Goal: Transaction & Acquisition: Book appointment/travel/reservation

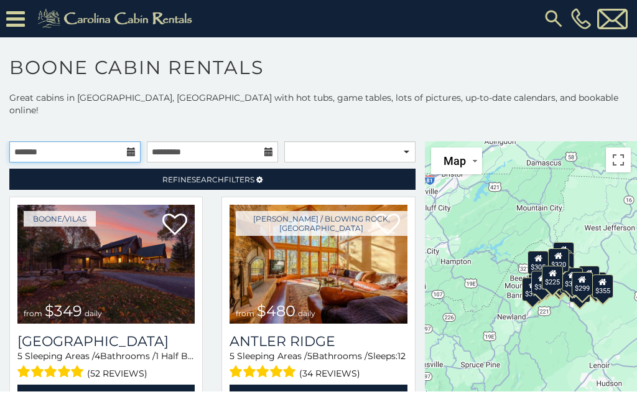
click at [120, 141] on input "text" at bounding box center [74, 151] width 131 height 21
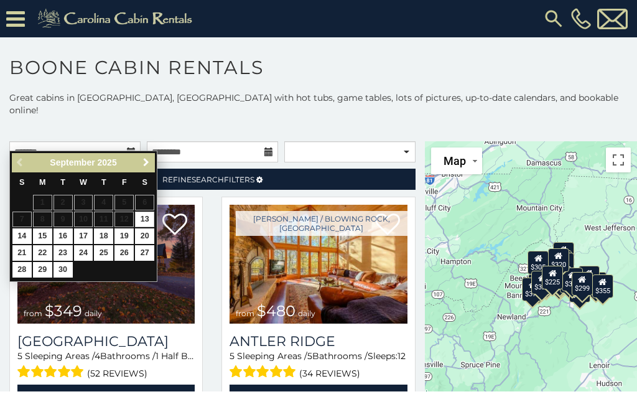
click at [152, 168] on link "Next" at bounding box center [146, 163] width 16 height 16
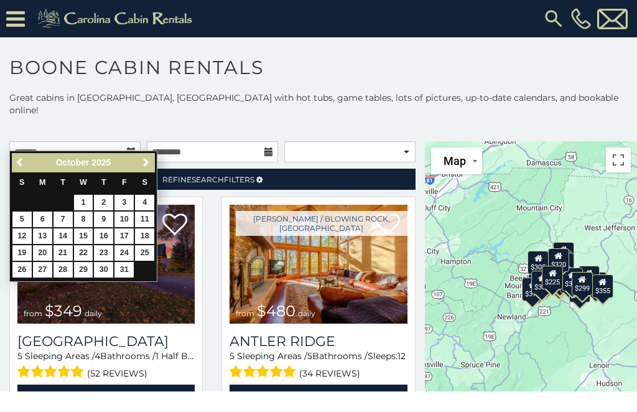
click at [85, 235] on link "15" at bounding box center [83, 236] width 19 height 16
type input "**********"
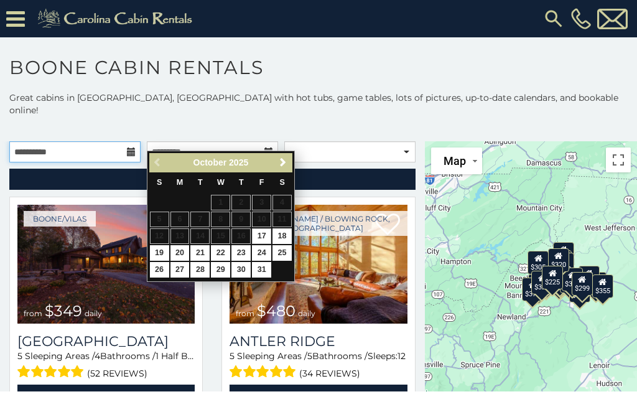
click at [139, 144] on input "**********" at bounding box center [74, 151] width 131 height 21
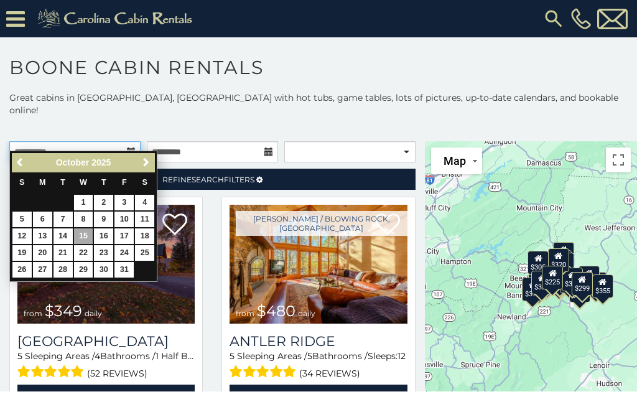
click at [126, 141] on input "**********" at bounding box center [74, 151] width 131 height 21
click at [265, 141] on input "text" at bounding box center [212, 151] width 131 height 21
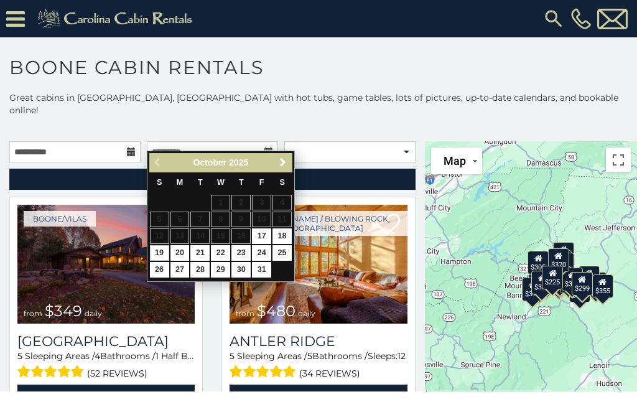
click at [159, 252] on link "19" at bounding box center [159, 253] width 19 height 16
type input "**********"
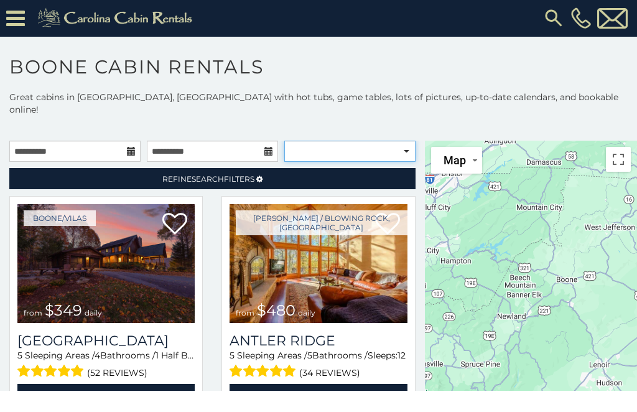
click at [403, 141] on select "**********" at bounding box center [349, 151] width 131 height 21
select select "**********"
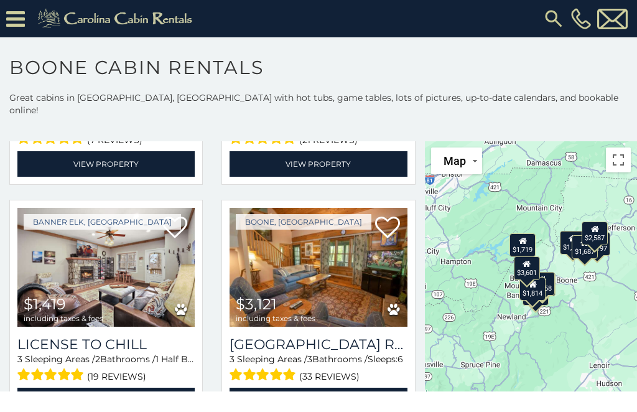
scroll to position [234, 0]
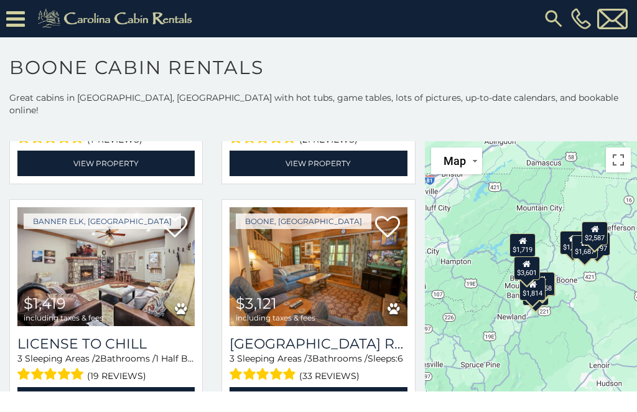
click at [18, 19] on icon at bounding box center [15, 19] width 19 height 22
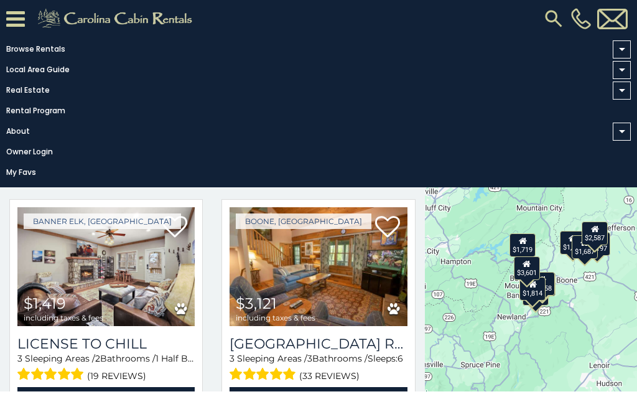
click at [25, 181] on link "My Favs" at bounding box center [315, 172] width 630 height 17
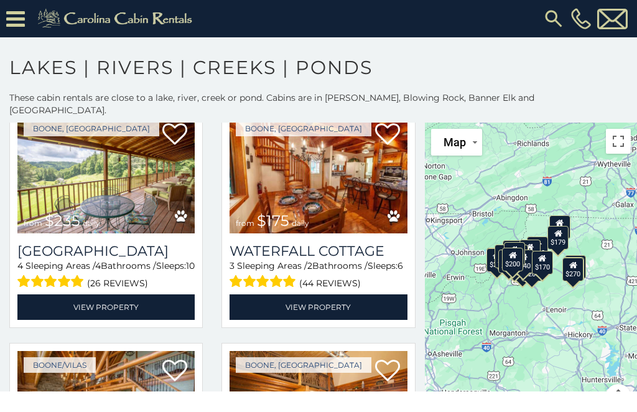
scroll to position [772, 0]
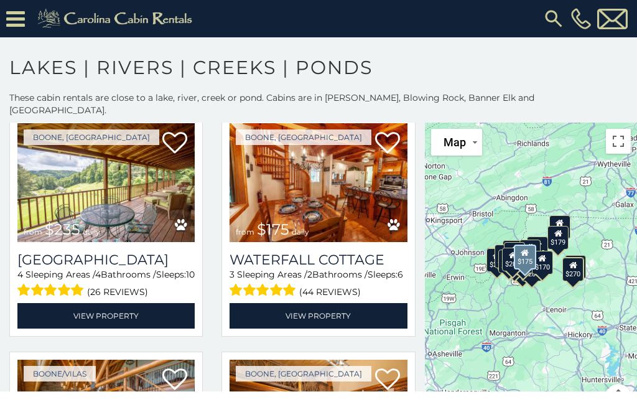
click at [325, 195] on img at bounding box center [317, 182] width 177 height 119
click at [326, 303] on link "View Property" at bounding box center [317, 315] width 177 height 25
click at [386, 132] on icon at bounding box center [387, 143] width 25 height 25
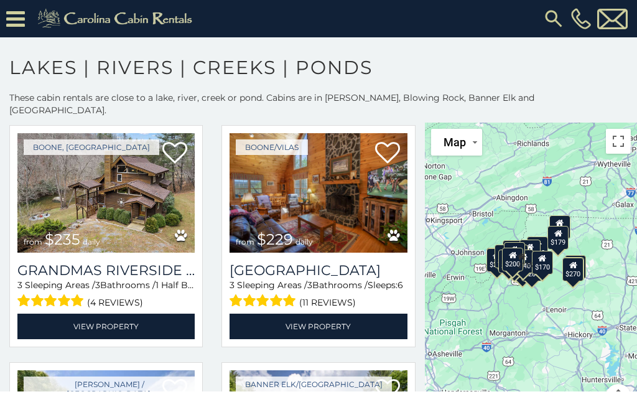
scroll to position [1238, 0]
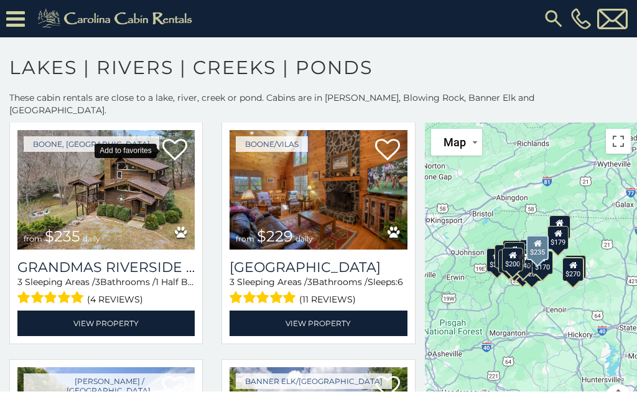
click at [177, 142] on icon at bounding box center [174, 149] width 25 height 25
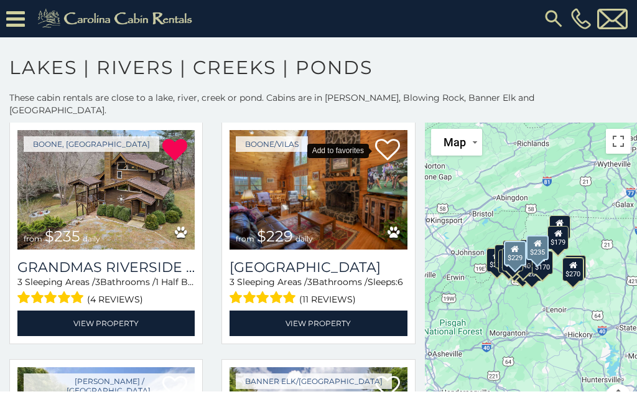
click at [392, 146] on icon at bounding box center [387, 149] width 25 height 25
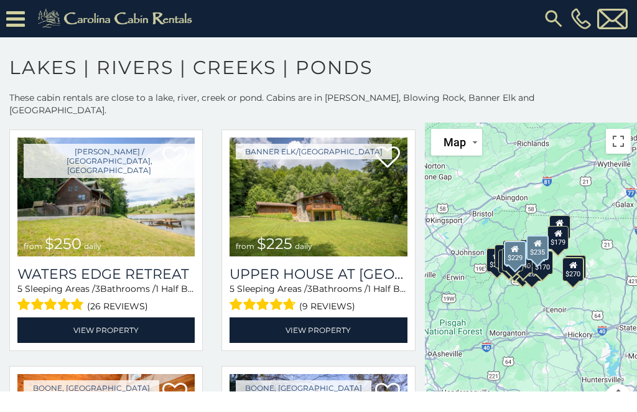
scroll to position [1468, 0]
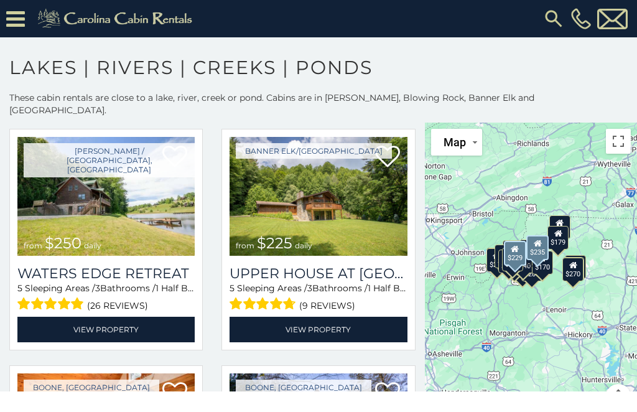
click at [174, 149] on icon at bounding box center [174, 156] width 25 height 25
click at [109, 318] on link "View Property" at bounding box center [105, 328] width 177 height 25
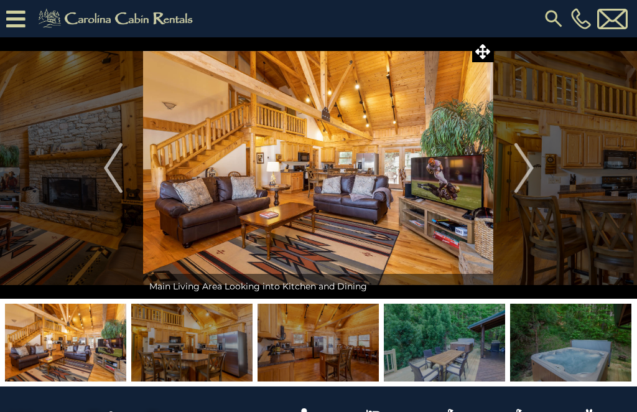
click at [525, 172] on img "Next" at bounding box center [523, 168] width 19 height 50
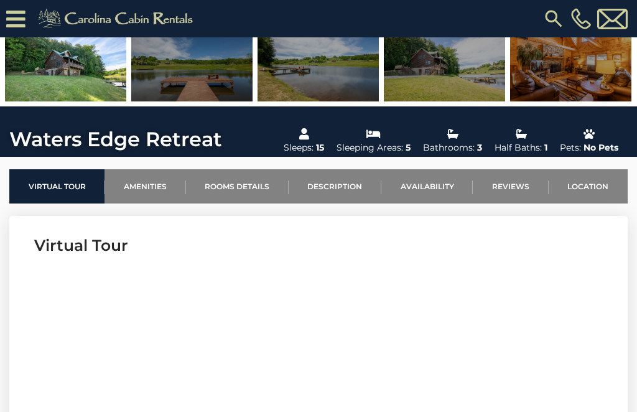
scroll to position [304, 0]
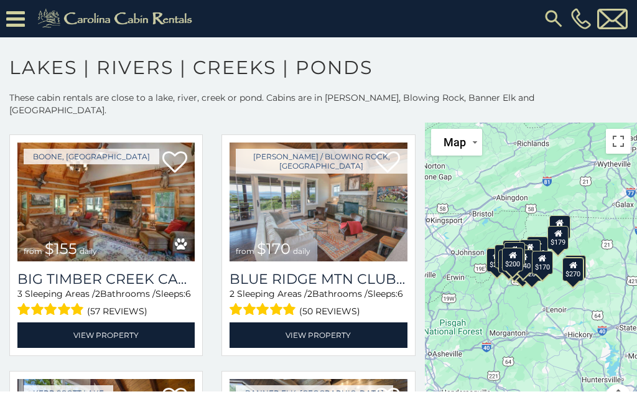
scroll to position [3120, 0]
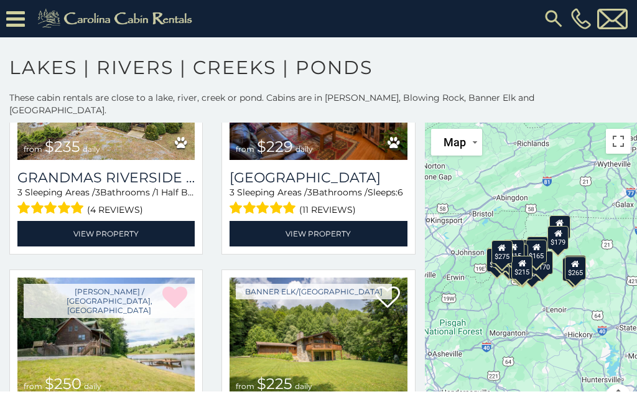
scroll to position [1335, 0]
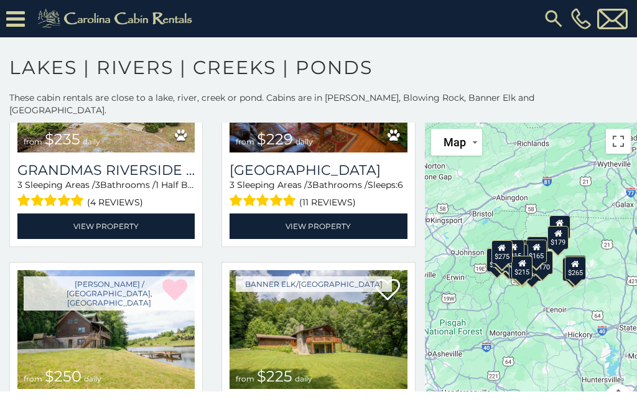
click at [131, 316] on img at bounding box center [105, 329] width 177 height 119
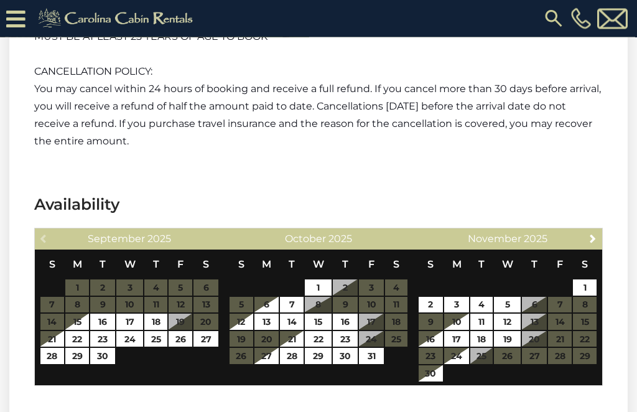
scroll to position [2374, 0]
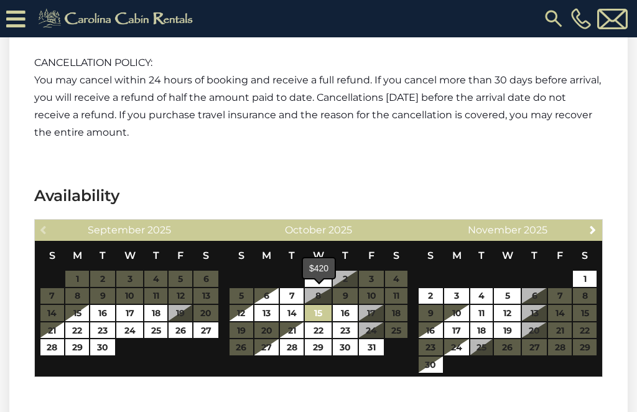
click at [326, 305] on link "15" at bounding box center [318, 313] width 27 height 16
type input "**********"
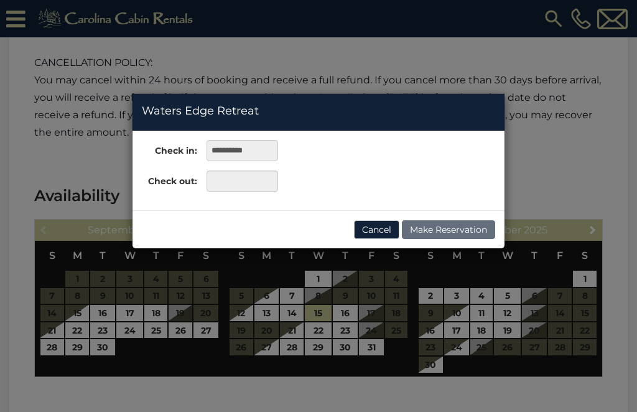
click at [245, 312] on div "**********" at bounding box center [318, 206] width 637 height 412
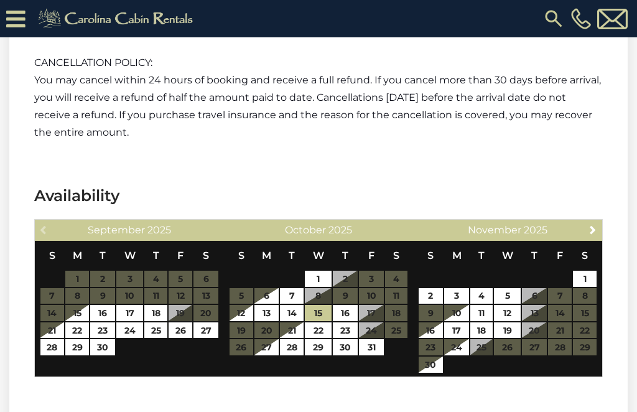
click at [248, 313] on table "S M T W T F S 1 2 3 4 5 6 7 8 9 10 11 12 13 14 15 16 17 18 19 20 21 22 23 24 25…" at bounding box center [319, 298] width 180 height 115
click at [353, 305] on link "16" at bounding box center [345, 313] width 25 height 16
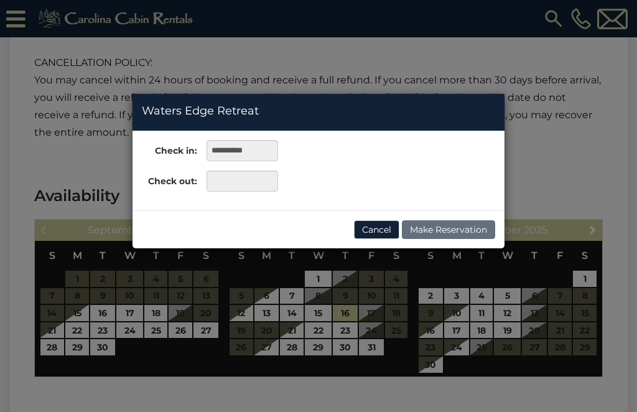
click at [374, 293] on div "**********" at bounding box center [318, 206] width 637 height 412
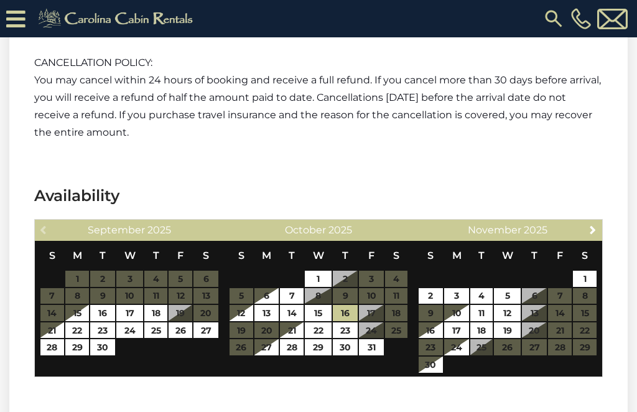
click at [377, 302] on table "S M T W T F S 1 2 3 4 5 6 7 8 9 10 11 12 13 14 15 16 17 18 19 20 21 22 23 24 25…" at bounding box center [319, 298] width 180 height 115
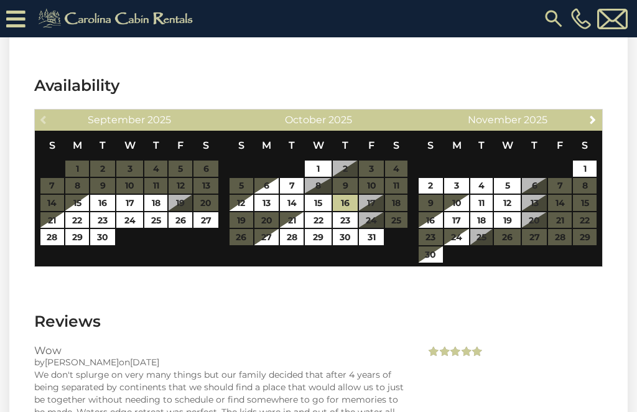
scroll to position [2485, 0]
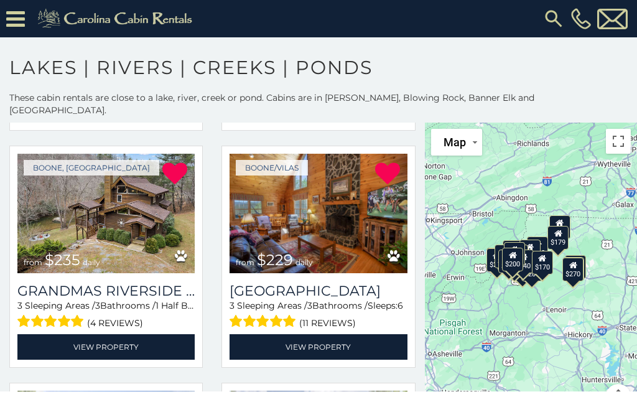
scroll to position [1215, 0]
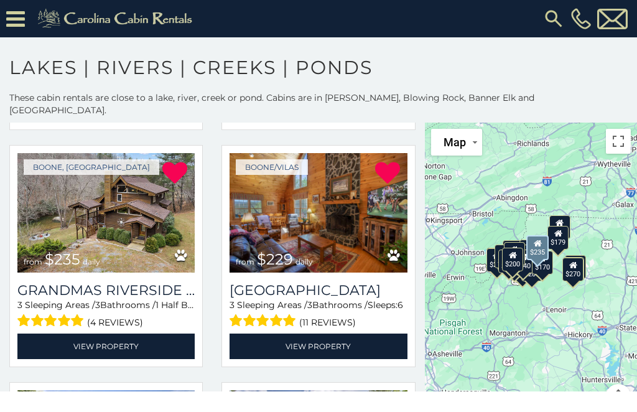
click at [123, 213] on img at bounding box center [105, 212] width 177 height 119
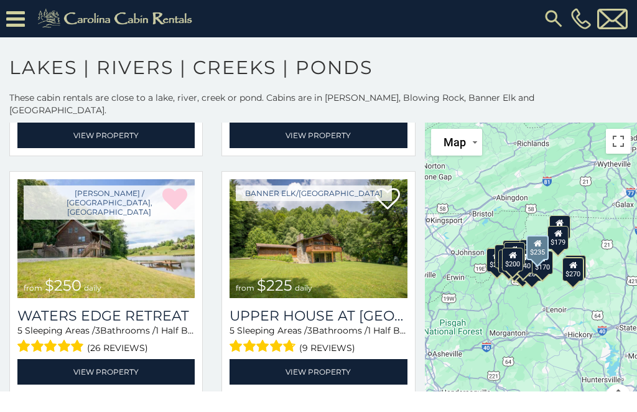
scroll to position [1427, 0]
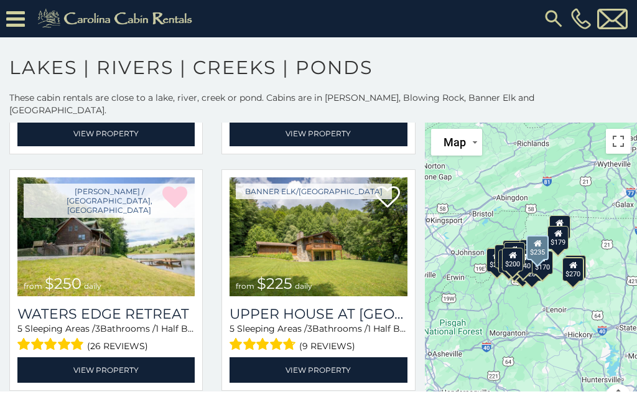
click at [138, 359] on link "View Property" at bounding box center [105, 369] width 177 height 25
click at [126, 359] on link "View Property" at bounding box center [105, 369] width 177 height 25
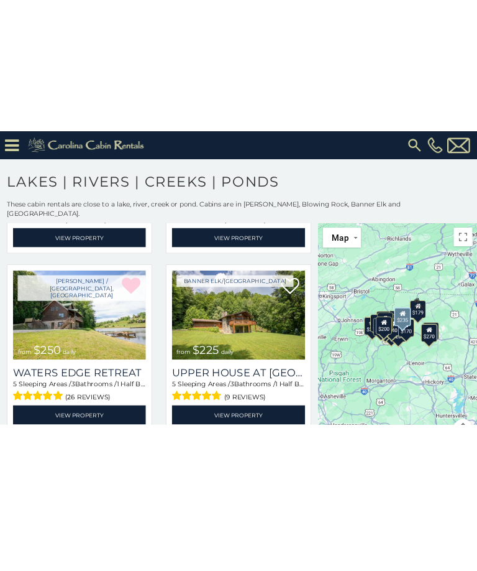
scroll to position [1416, 0]
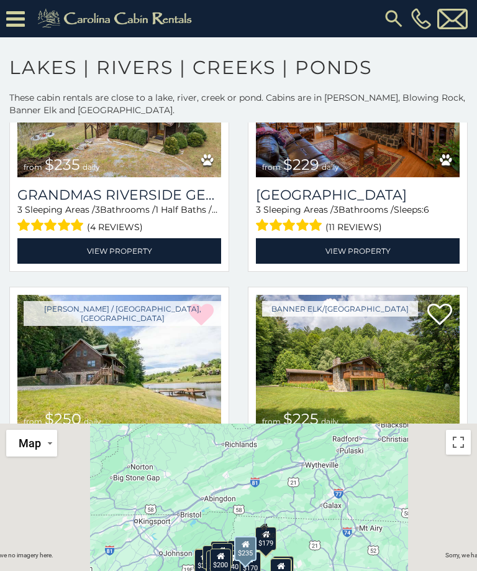
click at [153, 343] on img at bounding box center [119, 363] width 204 height 137
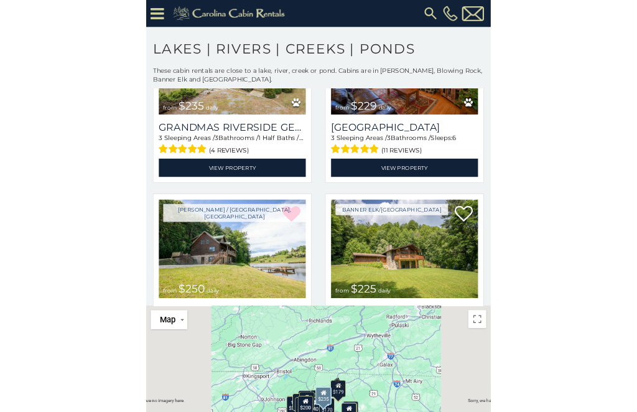
scroll to position [1434, 0]
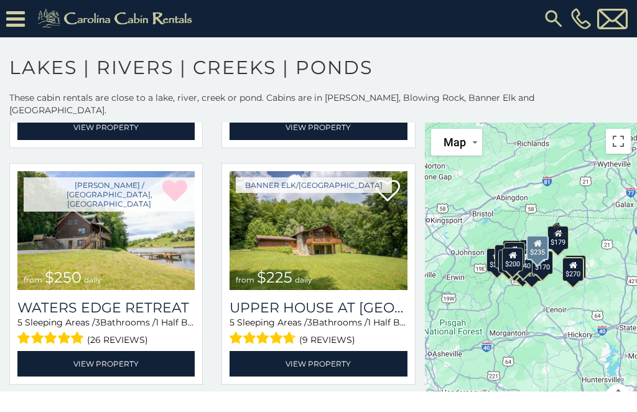
click at [129, 361] on link "View Property" at bounding box center [105, 363] width 177 height 25
click at [125, 215] on img at bounding box center [105, 230] width 177 height 119
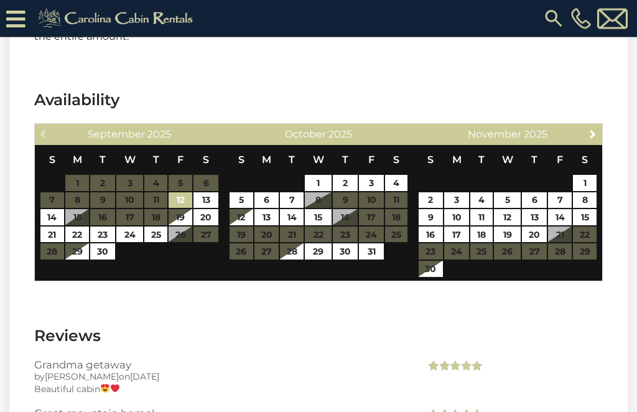
scroll to position [2256, 0]
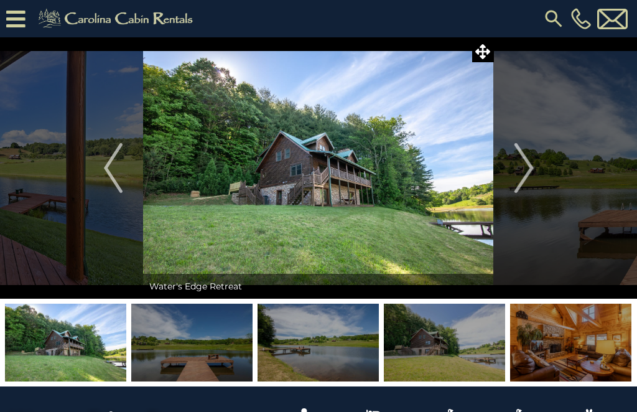
click at [529, 164] on img "Next" at bounding box center [523, 168] width 19 height 50
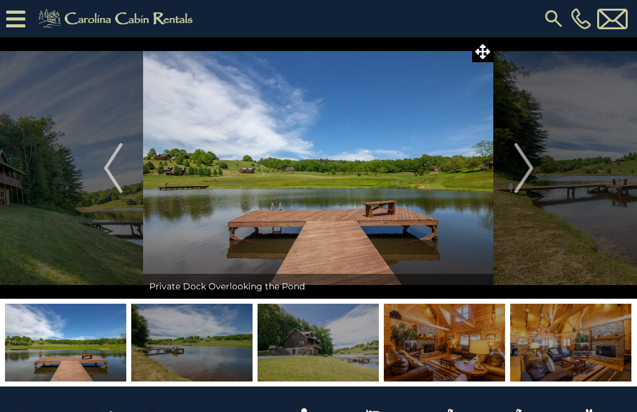
click at [524, 167] on img "Next" at bounding box center [523, 168] width 19 height 50
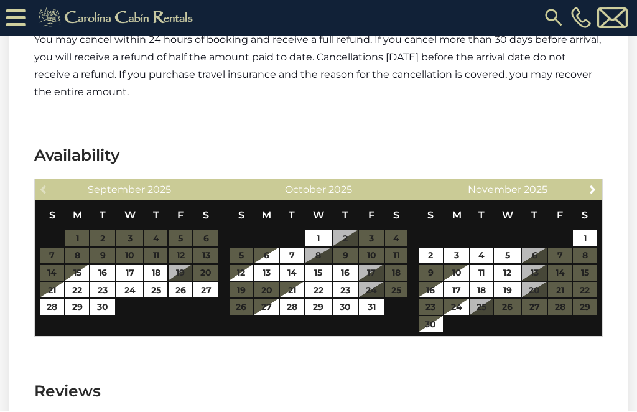
scroll to position [2415, 0]
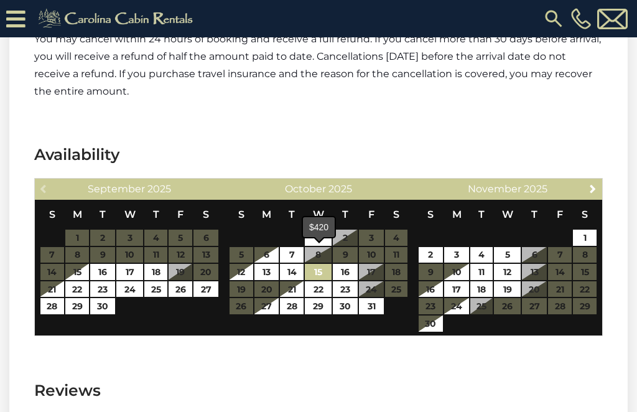
click at [330, 264] on link "15" at bounding box center [318, 272] width 27 height 16
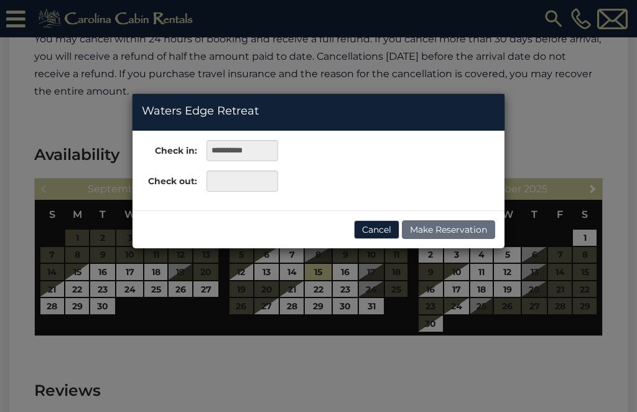
click at [242, 269] on div "**********" at bounding box center [318, 206] width 637 height 412
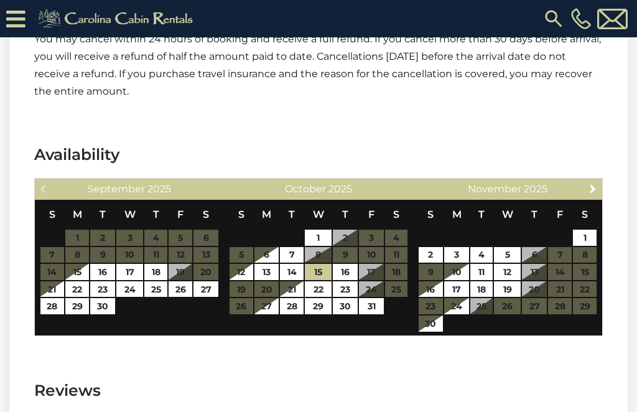
click at [246, 269] on table "S M T W T F S 1 2 3 4 5 6 7 8 9 10 11 12 13 14 15 16 17 18 19 20 21 22 23 24 25…" at bounding box center [319, 257] width 180 height 115
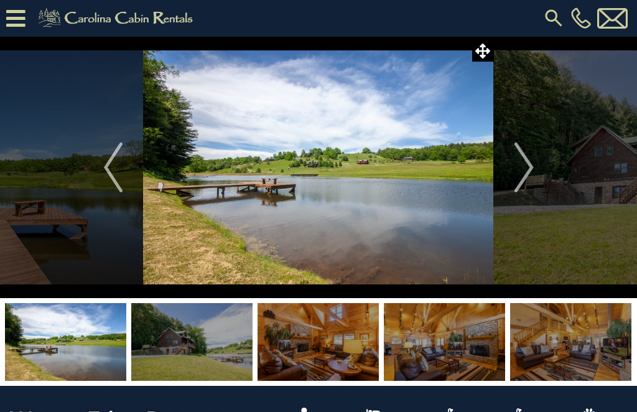
scroll to position [0, 0]
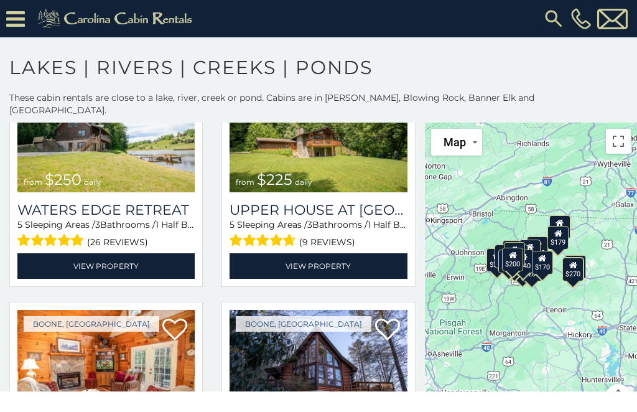
scroll to position [1529, 0]
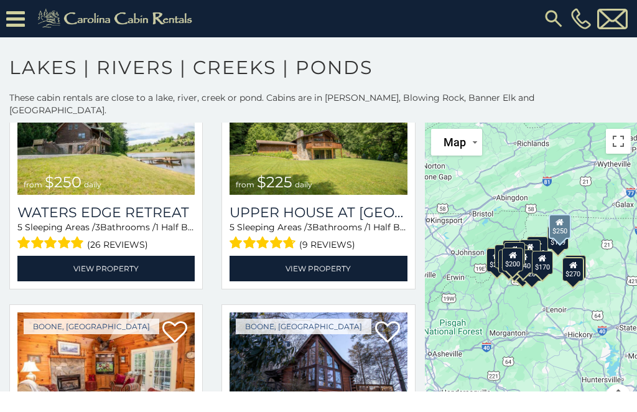
click at [119, 261] on link "View Property" at bounding box center [105, 268] width 177 height 25
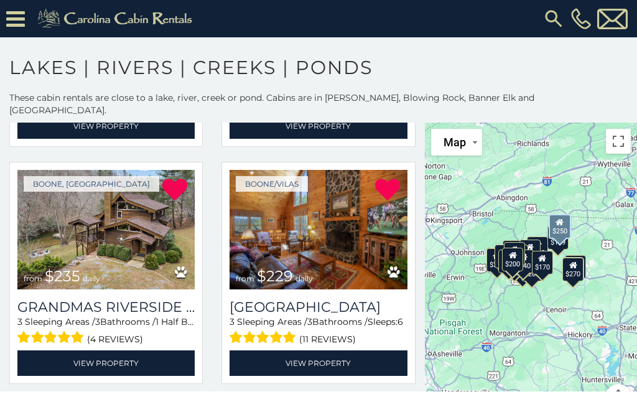
scroll to position [1203, 0]
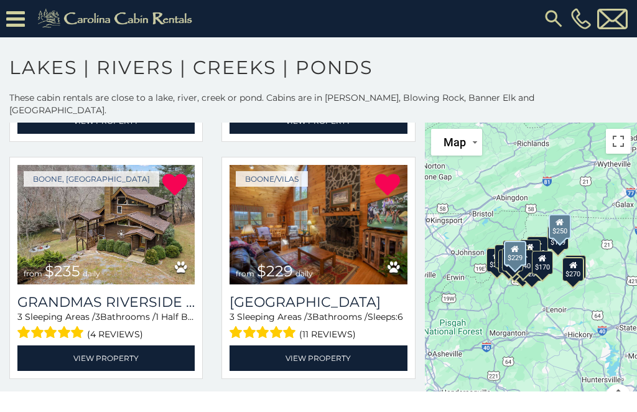
click at [326, 351] on link "View Property" at bounding box center [317, 357] width 177 height 25
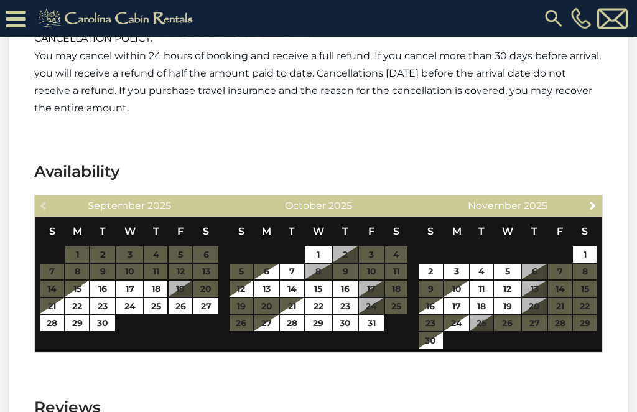
scroll to position [2399, 0]
click at [146, 298] on link "25" at bounding box center [155, 306] width 23 height 16
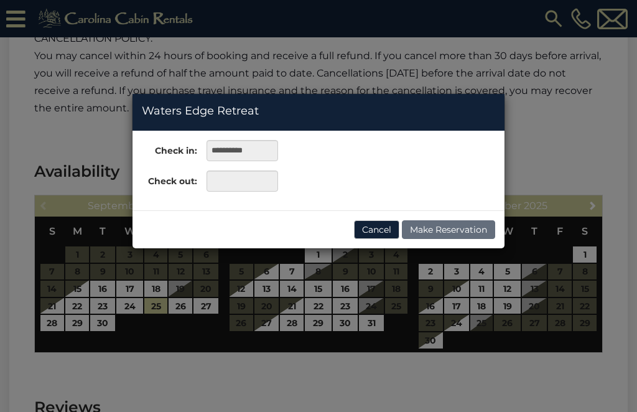
click at [134, 287] on div "**********" at bounding box center [318, 206] width 637 height 412
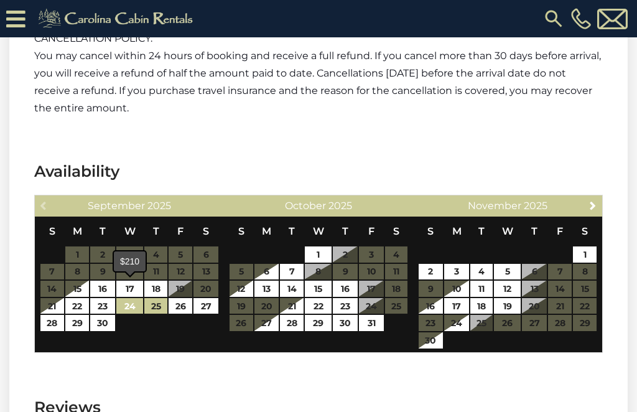
click at [131, 298] on link "24" at bounding box center [129, 306] width 27 height 16
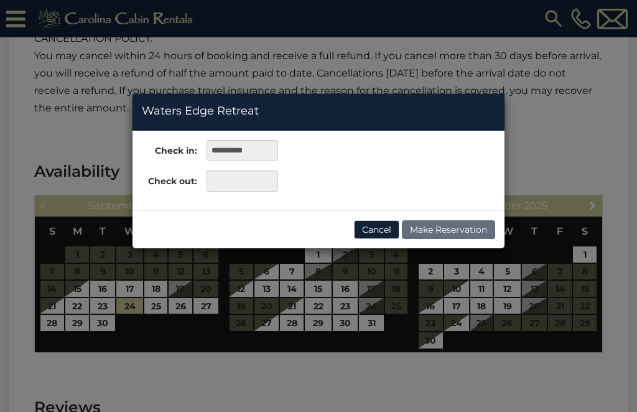
click at [52, 304] on div "**********" at bounding box center [318, 206] width 637 height 412
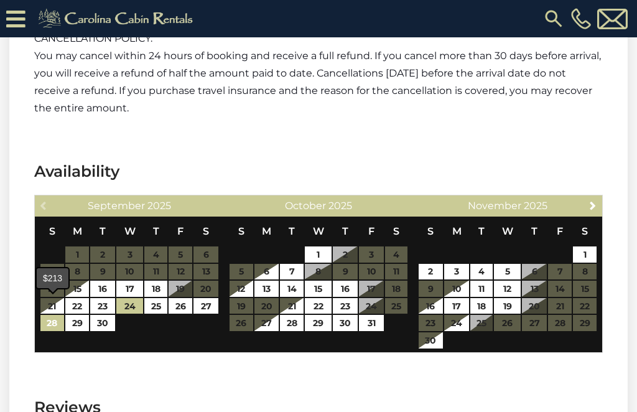
click at [53, 315] on link "28" at bounding box center [52, 323] width 24 height 16
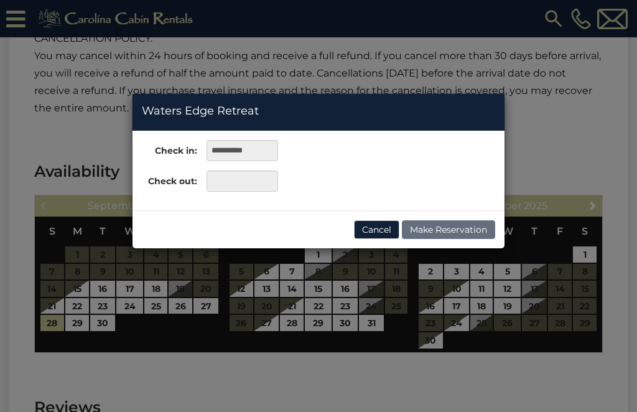
click at [53, 310] on div "**********" at bounding box center [318, 206] width 637 height 412
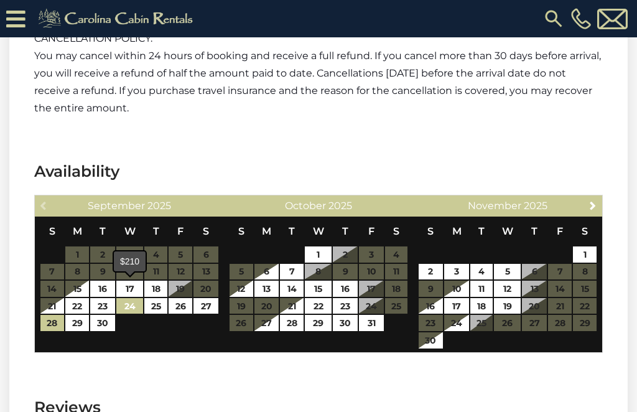
click at [134, 298] on link "24" at bounding box center [129, 306] width 27 height 16
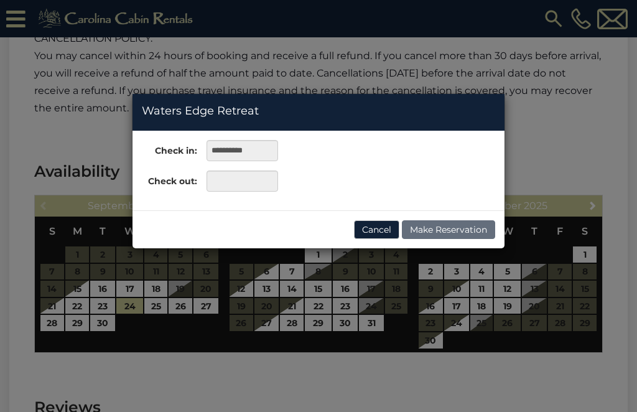
click at [55, 304] on div "**********" at bounding box center [318, 206] width 637 height 412
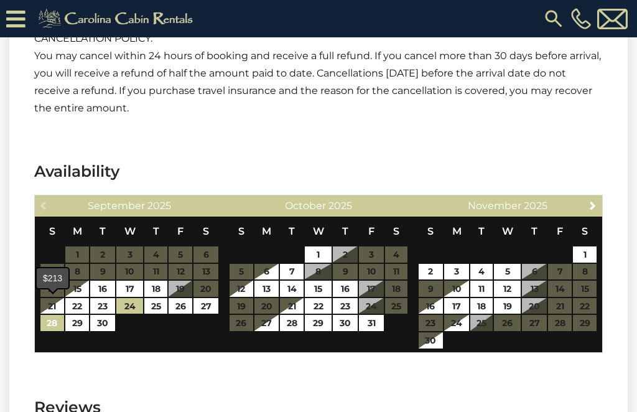
click at [52, 315] on link "28" at bounding box center [52, 323] width 24 height 16
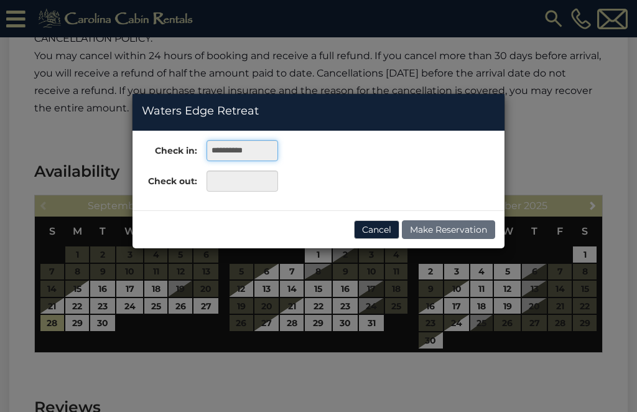
click at [252, 147] on input "**********" at bounding box center [241, 150] width 71 height 21
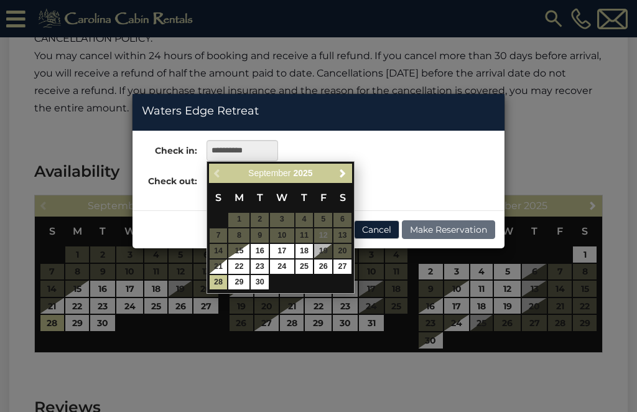
click at [406, 151] on div "**********" at bounding box center [318, 170] width 372 height 61
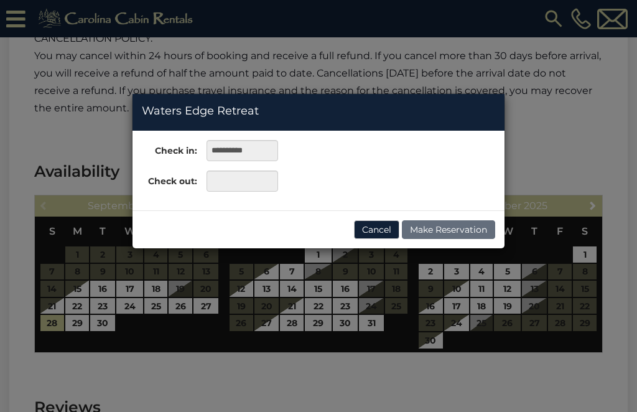
click at [134, 290] on div "**********" at bounding box center [318, 206] width 637 height 412
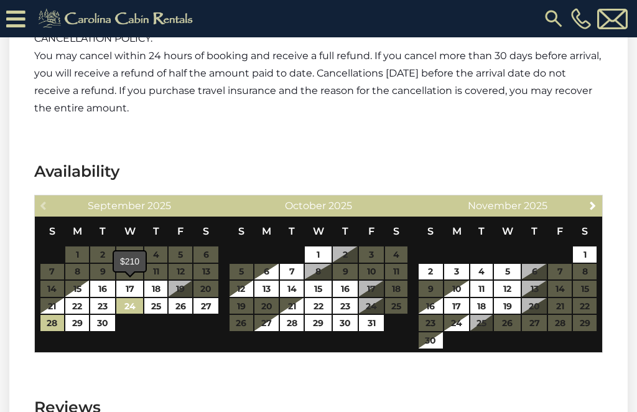
click at [130, 298] on link "24" at bounding box center [129, 306] width 27 height 16
type input "**********"
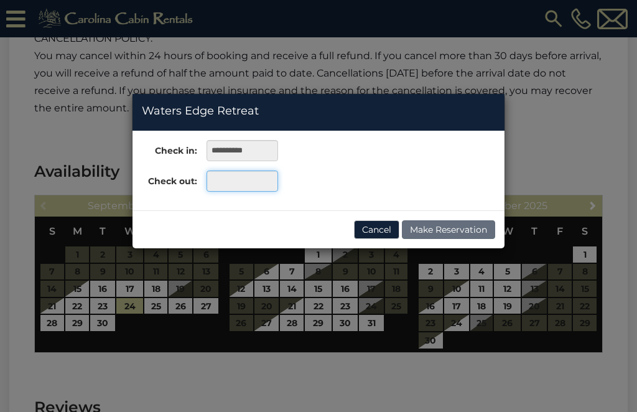
click at [250, 183] on input "text" at bounding box center [241, 180] width 71 height 21
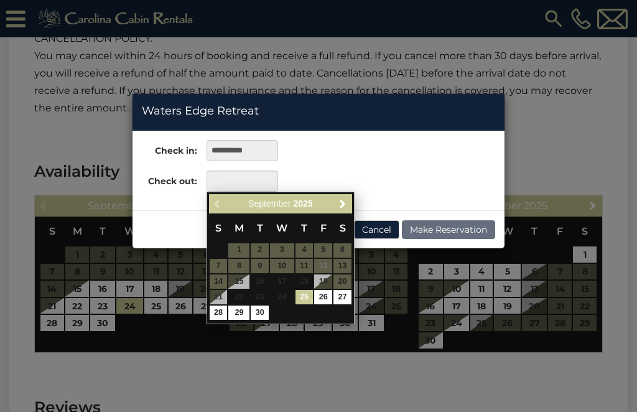
click at [212, 313] on link "28" at bounding box center [219, 312] width 18 height 14
type input "**********"
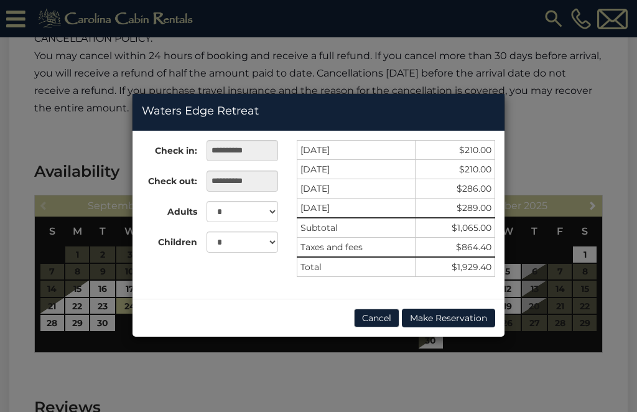
click at [385, 318] on button "Cancel" at bounding box center [376, 317] width 45 height 19
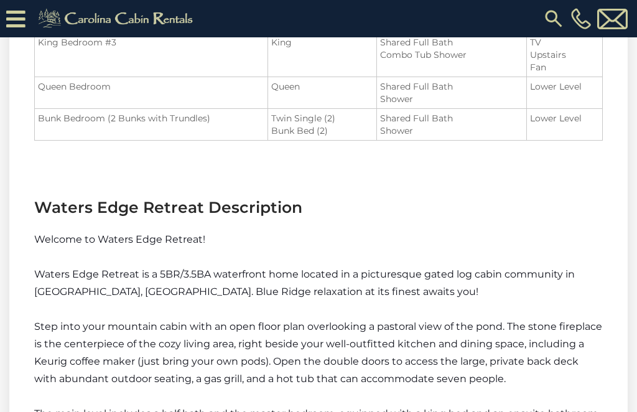
scroll to position [1508, 0]
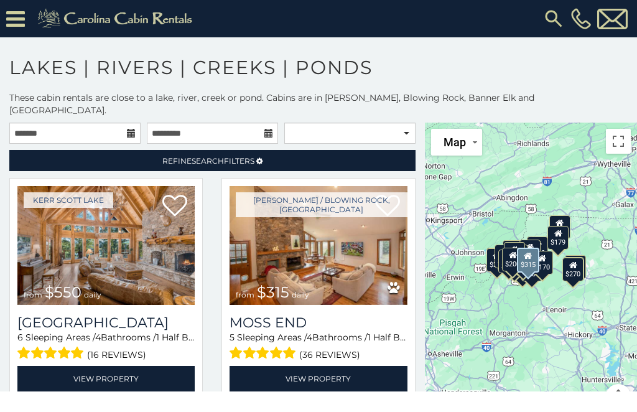
click at [340, 369] on link "View Property" at bounding box center [317, 378] width 177 height 25
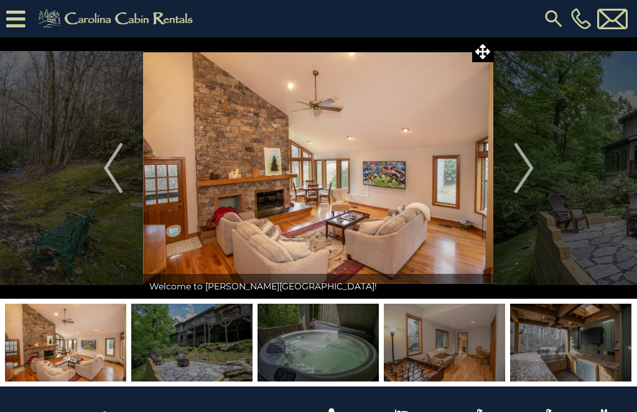
click at [111, 162] on img "Previous" at bounding box center [113, 168] width 19 height 50
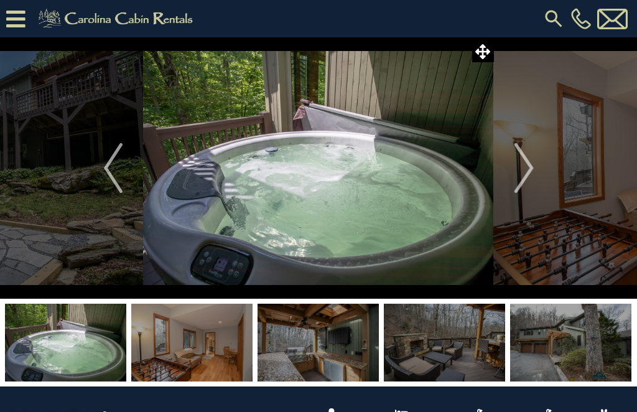
click at [202, 347] on img at bounding box center [191, 342] width 121 height 78
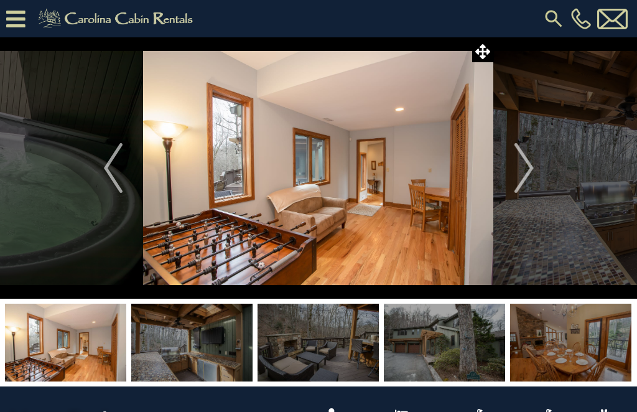
click at [325, 346] on img at bounding box center [317, 342] width 121 height 78
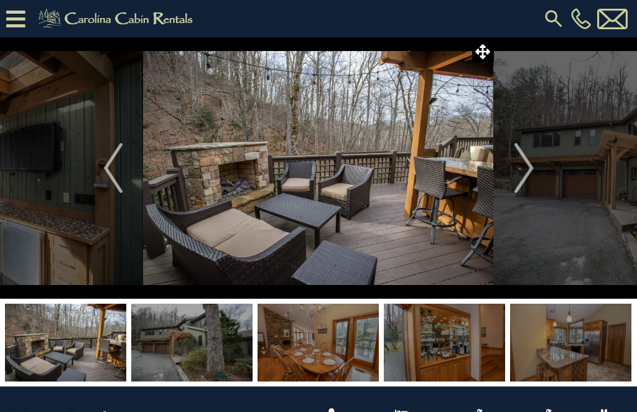
click at [196, 344] on img at bounding box center [191, 342] width 121 height 78
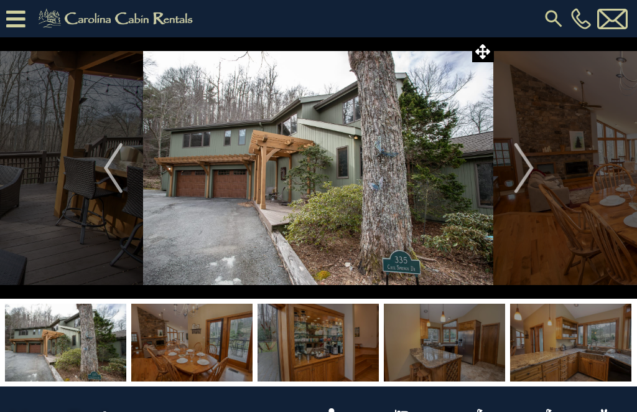
click at [218, 349] on img at bounding box center [191, 342] width 121 height 78
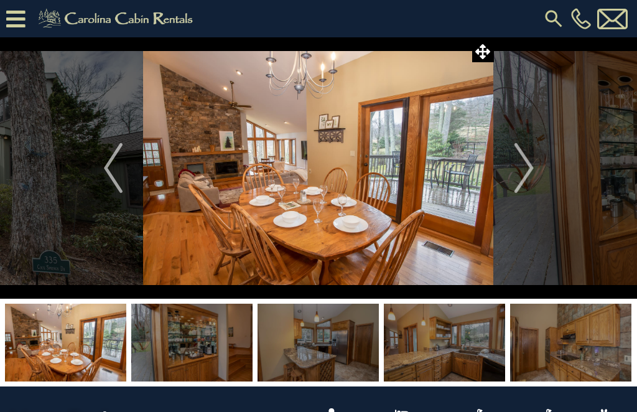
click at [326, 352] on img at bounding box center [317, 342] width 121 height 78
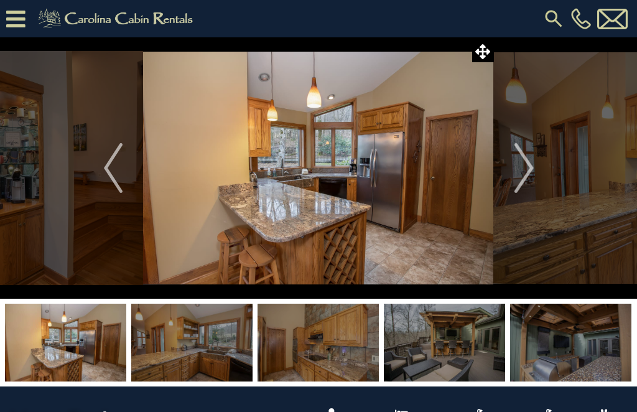
click at [461, 351] on img at bounding box center [444, 342] width 121 height 78
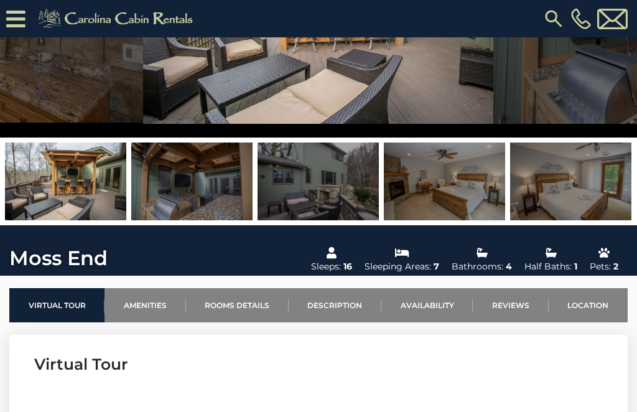
scroll to position [180, 0]
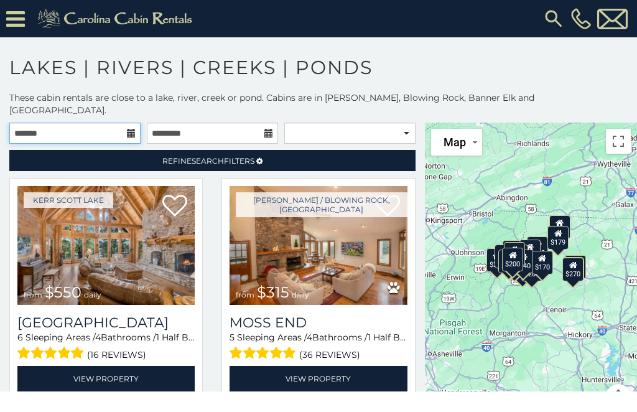
click at [124, 122] on input "text" at bounding box center [74, 132] width 131 height 21
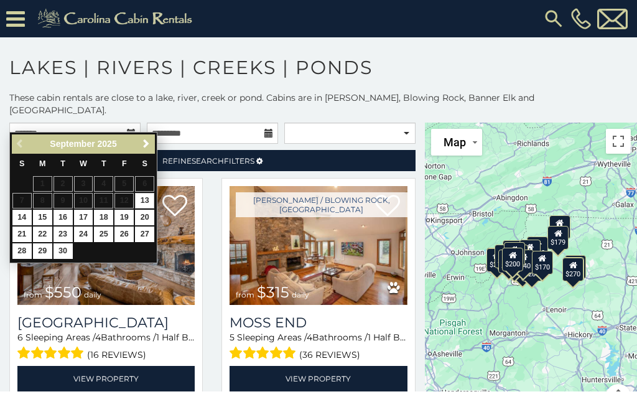
click at [147, 146] on span "Next" at bounding box center [146, 144] width 10 height 10
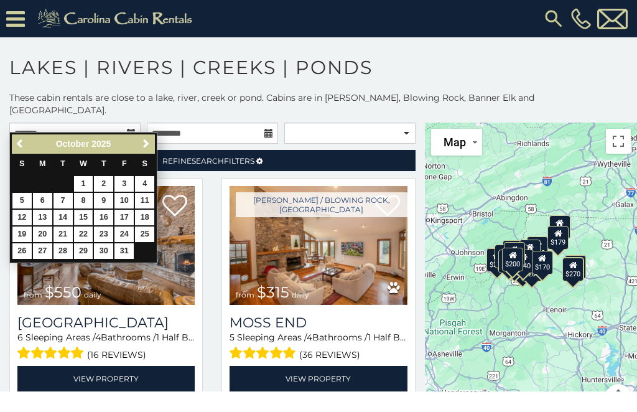
click at [86, 215] on link "15" at bounding box center [83, 218] width 19 height 16
type input "**********"
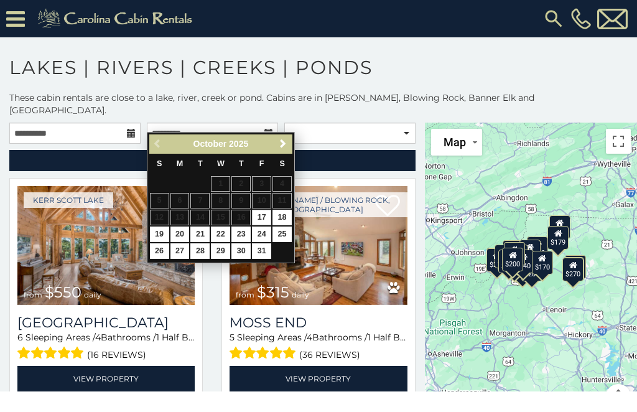
click at [163, 232] on link "19" at bounding box center [159, 234] width 19 height 16
type input "**********"
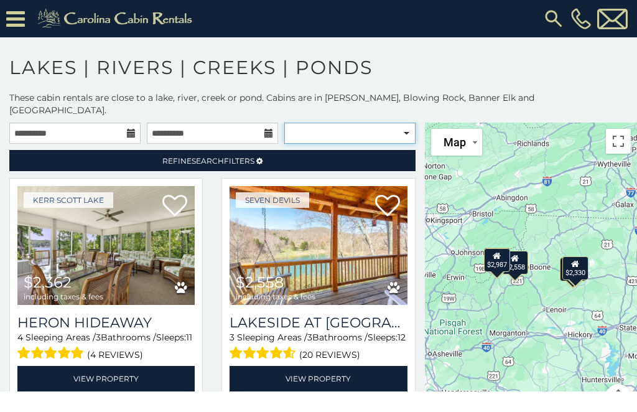
click at [403, 127] on select "**********" at bounding box center [349, 132] width 131 height 21
select select "**********"
click at [138, 223] on img at bounding box center [105, 245] width 177 height 119
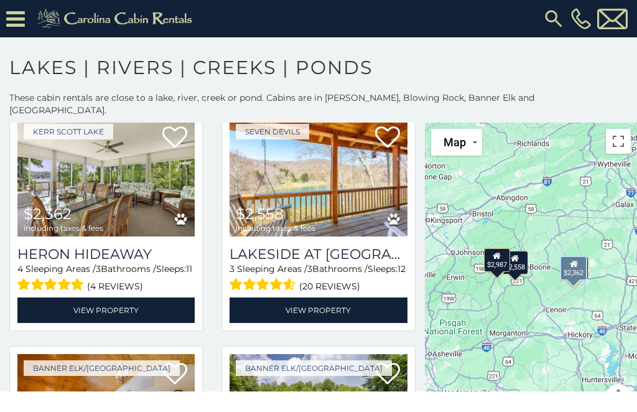
scroll to position [67, 0]
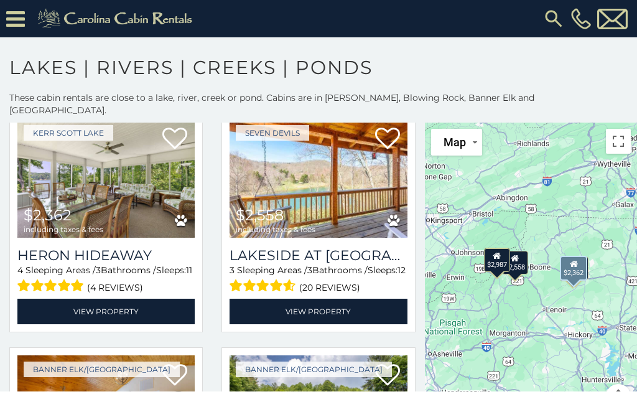
click at [148, 180] on img at bounding box center [105, 178] width 177 height 119
click at [182, 128] on icon at bounding box center [174, 138] width 25 height 25
click at [363, 168] on img at bounding box center [317, 178] width 177 height 119
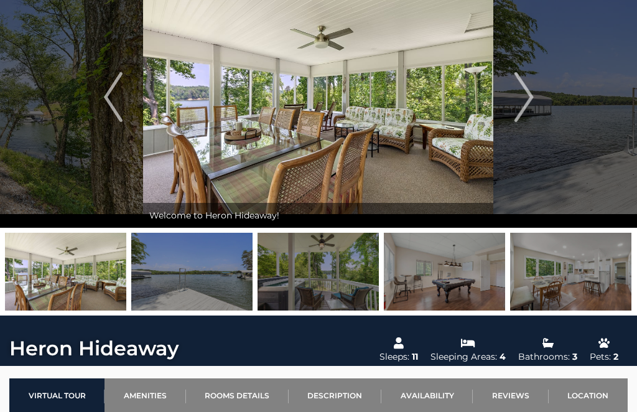
scroll to position [16, 0]
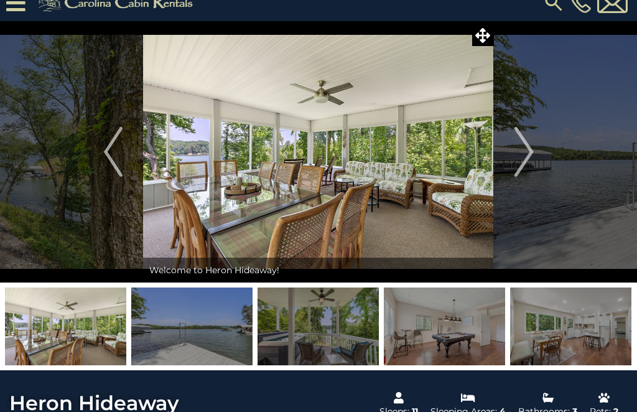
click at [530, 154] on img "Next" at bounding box center [523, 152] width 19 height 50
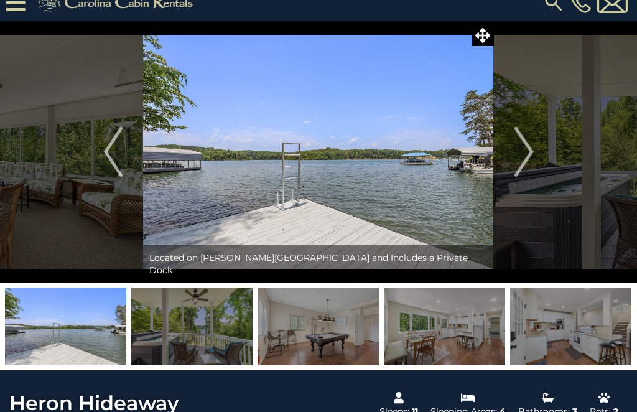
click at [525, 152] on img "Next" at bounding box center [523, 152] width 19 height 50
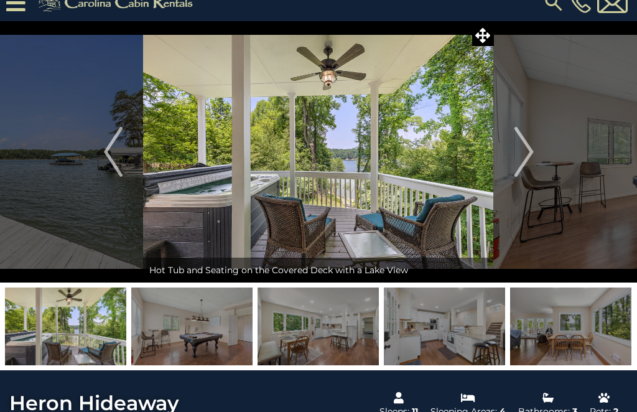
click at [530, 152] on img "Next" at bounding box center [523, 152] width 19 height 50
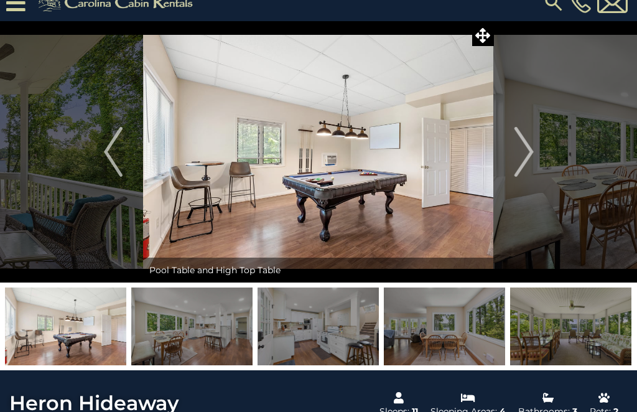
click at [522, 149] on img "Next" at bounding box center [523, 152] width 19 height 50
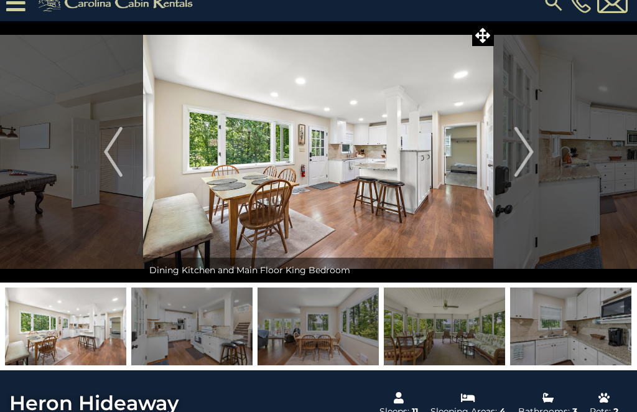
click at [519, 147] on img "Next" at bounding box center [523, 152] width 19 height 50
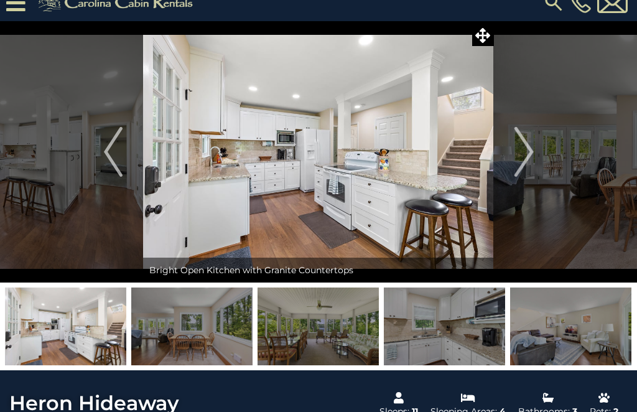
click at [525, 152] on img "Next" at bounding box center [523, 152] width 19 height 50
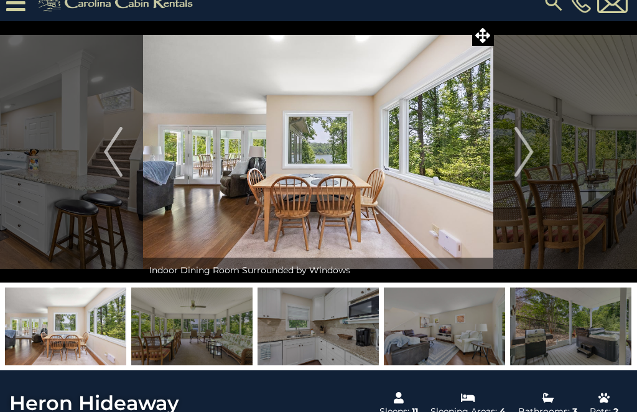
click at [523, 151] on img "Next" at bounding box center [523, 152] width 19 height 50
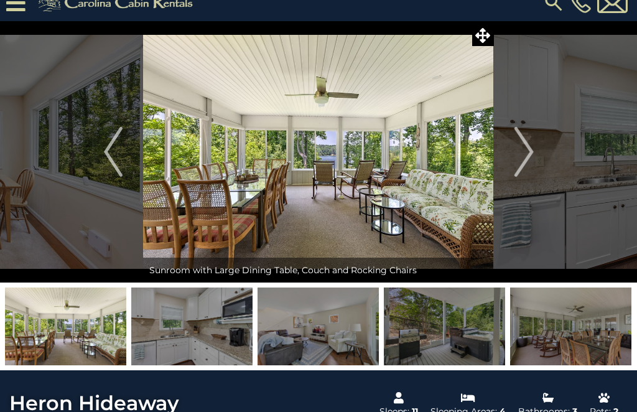
click at [525, 152] on img "Next" at bounding box center [523, 152] width 19 height 50
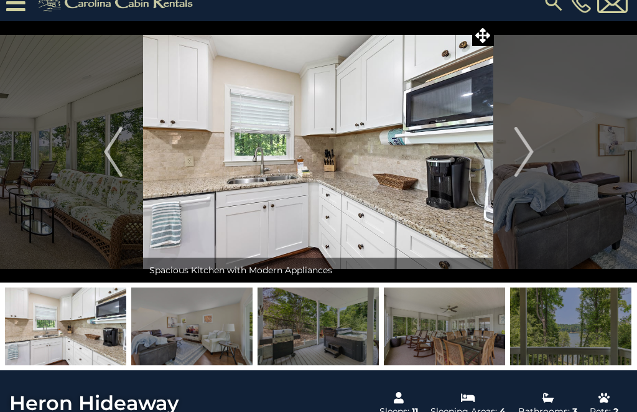
click at [520, 154] on img "Next" at bounding box center [523, 152] width 19 height 50
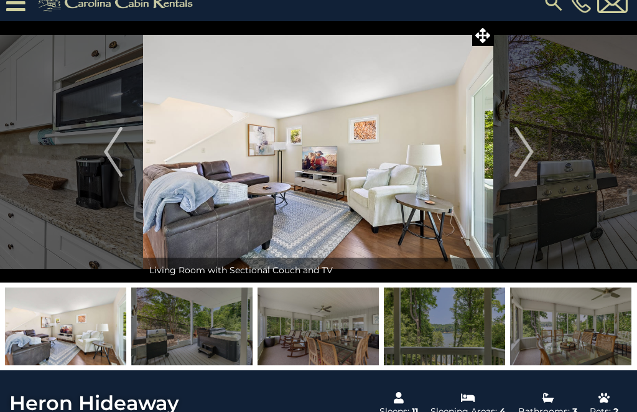
click at [525, 153] on img "Next" at bounding box center [523, 152] width 19 height 50
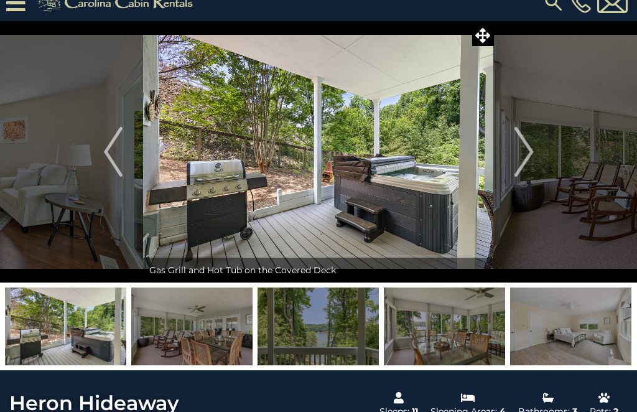
click at [525, 150] on img "Next" at bounding box center [523, 152] width 19 height 50
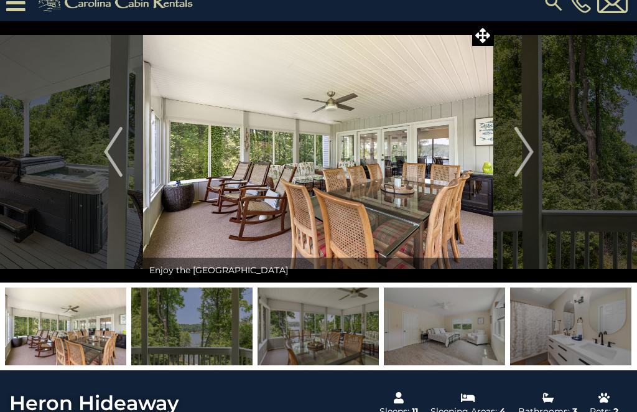
click at [532, 152] on img "Next" at bounding box center [523, 152] width 19 height 50
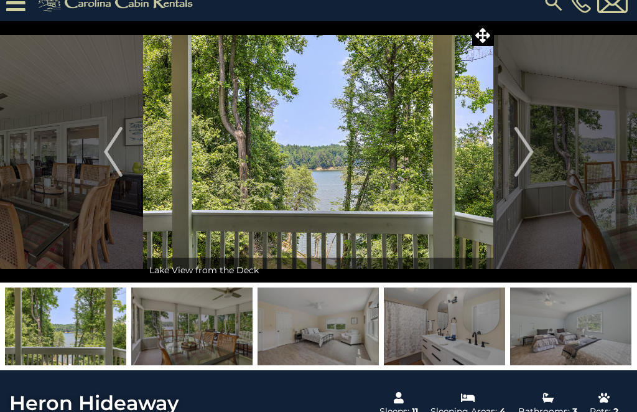
click at [529, 154] on img "Next" at bounding box center [523, 152] width 19 height 50
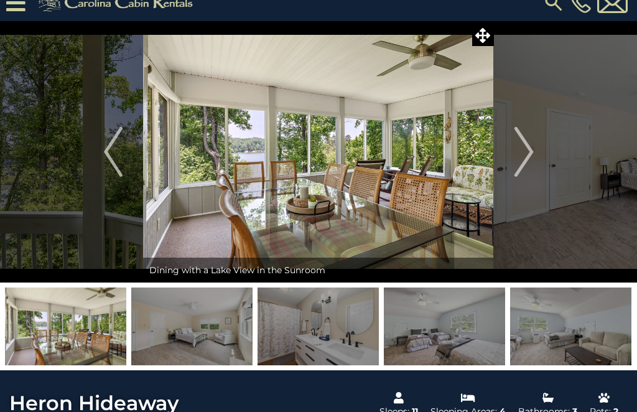
click at [525, 149] on img "Next" at bounding box center [523, 152] width 19 height 50
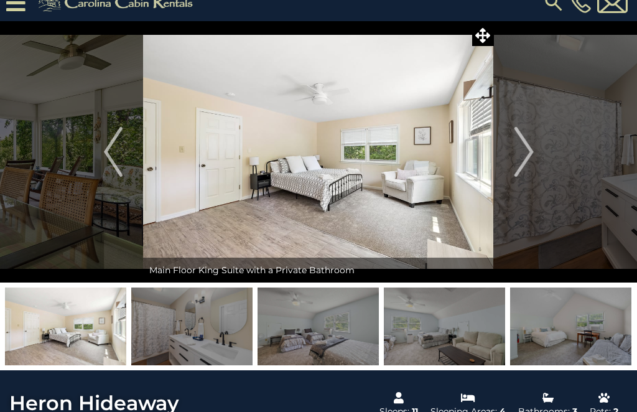
click at [521, 151] on img "Next" at bounding box center [523, 152] width 19 height 50
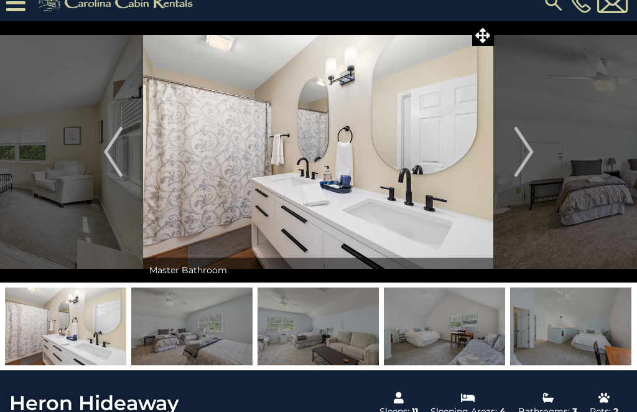
click at [518, 156] on img "Next" at bounding box center [523, 152] width 19 height 50
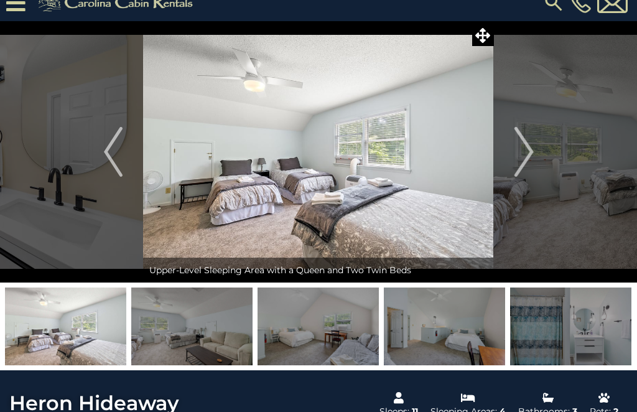
click at [519, 152] on img "Next" at bounding box center [523, 152] width 19 height 50
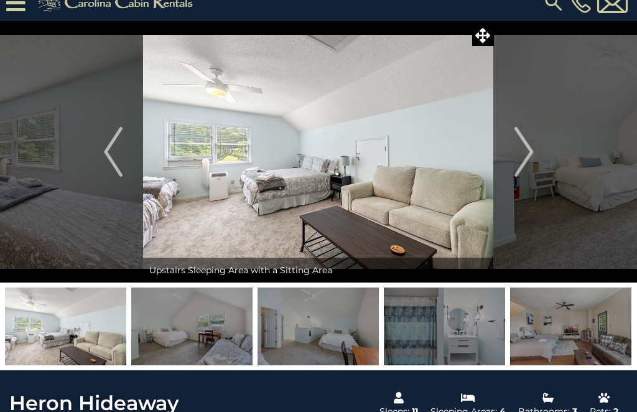
click at [523, 154] on img "Next" at bounding box center [523, 152] width 19 height 50
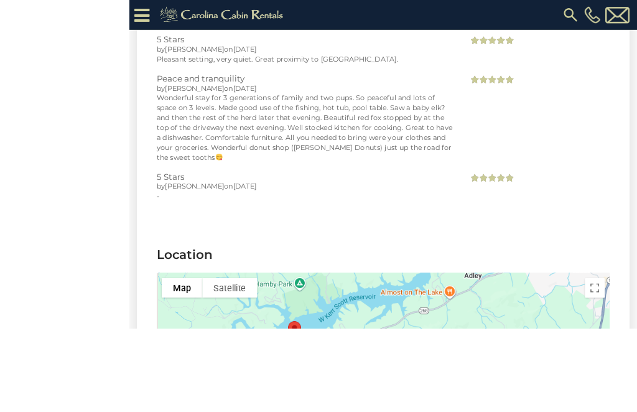
scroll to position [2859, 0]
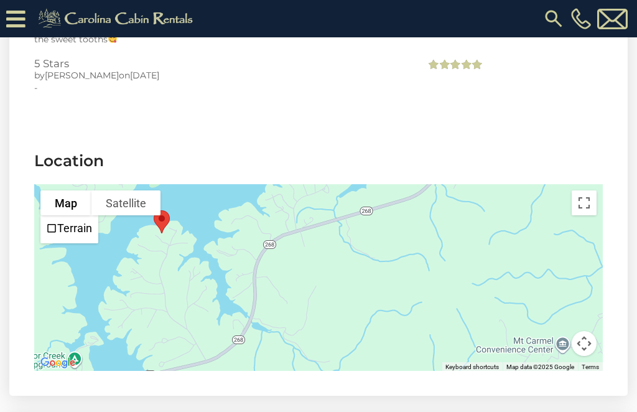
click at [371, 216] on div at bounding box center [318, 277] width 568 height 187
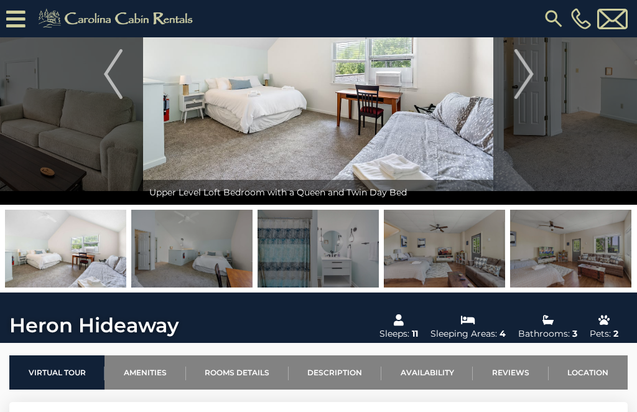
scroll to position [118, 0]
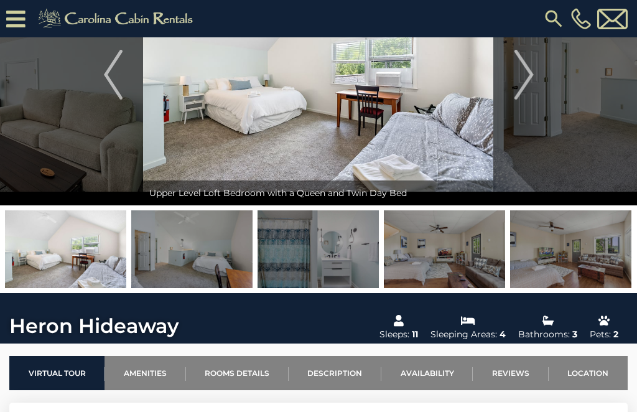
click at [588, 370] on link "Location" at bounding box center [587, 373] width 79 height 34
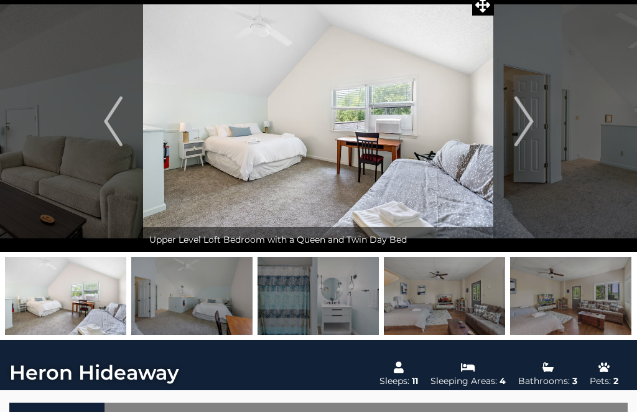
scroll to position [0, 0]
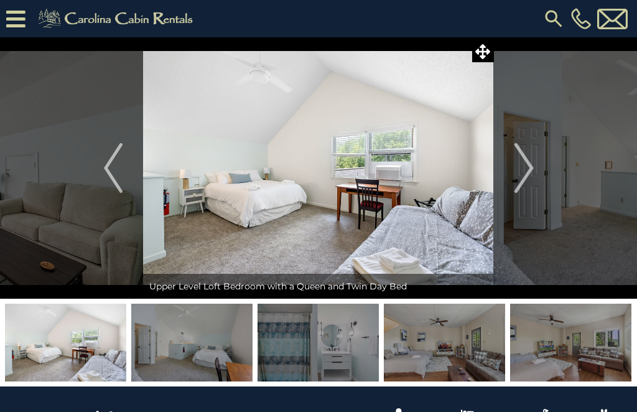
click at [21, 21] on icon at bounding box center [15, 19] width 19 height 22
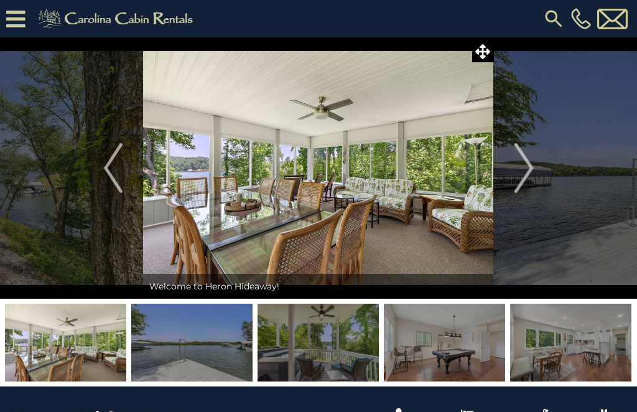
click at [483, 55] on icon at bounding box center [482, 51] width 15 height 15
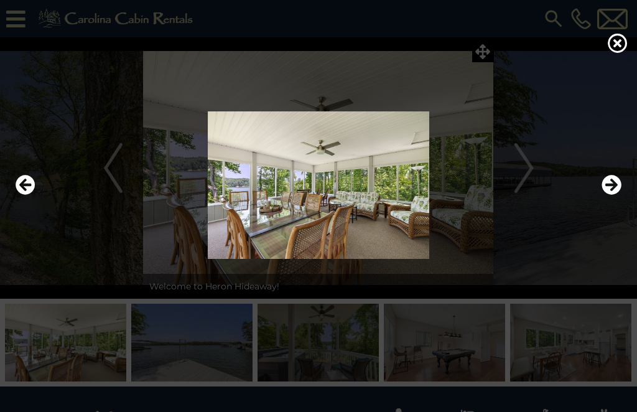
click at [481, 55] on div at bounding box center [318, 206] width 637 height 412
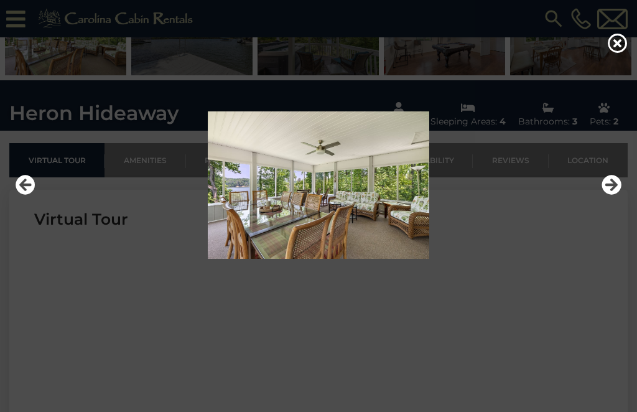
scroll to position [331, 0]
click at [510, 308] on div at bounding box center [318, 185] width 618 height 247
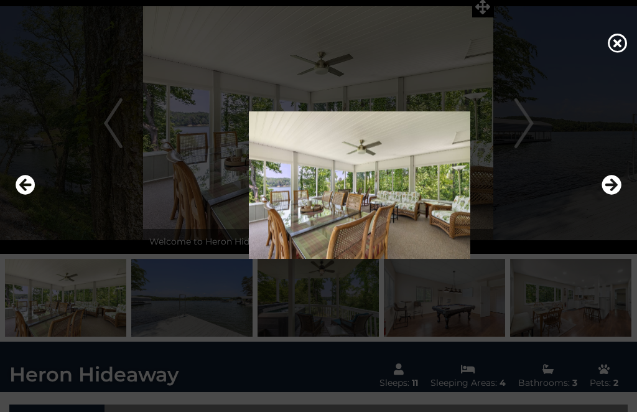
scroll to position [46, 0]
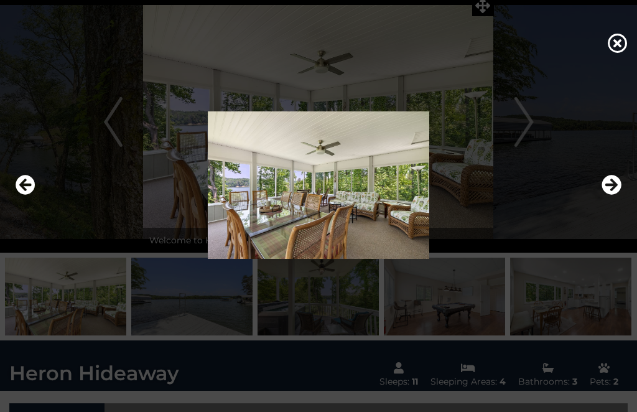
click at [338, 411] on div at bounding box center [318, 206] width 637 height 412
click at [622, 53] on icon at bounding box center [617, 43] width 20 height 20
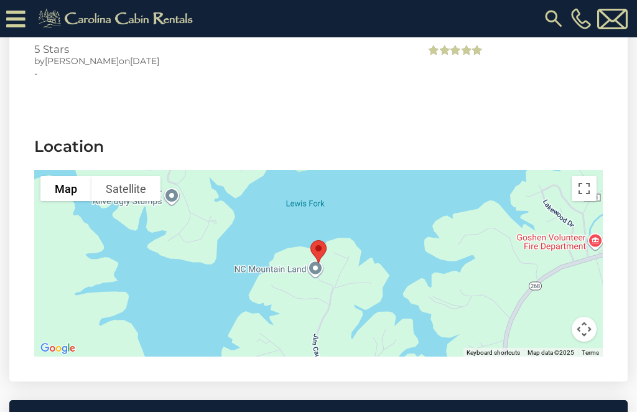
scroll to position [2874, 0]
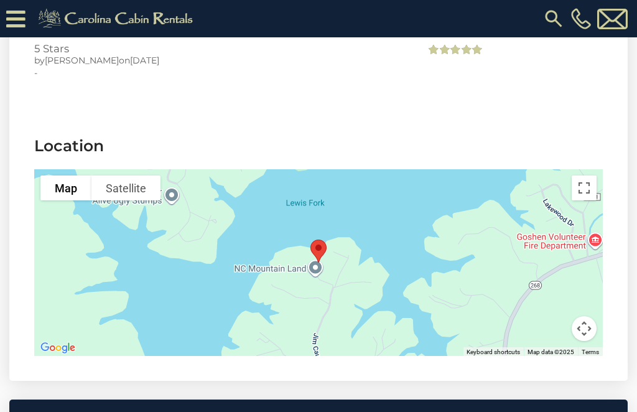
click at [320, 234] on img "Heron Hideaway" at bounding box center [318, 250] width 26 height 33
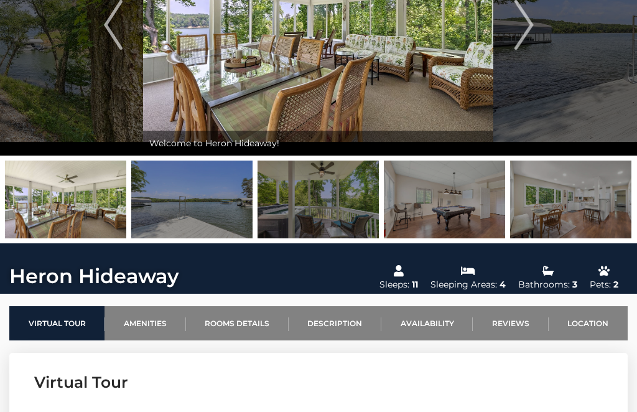
scroll to position [0, 0]
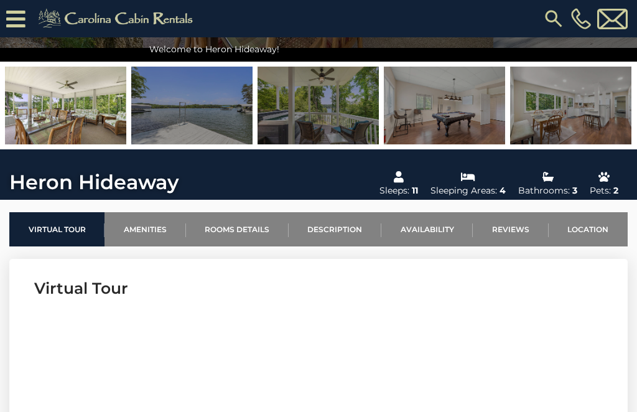
click at [251, 231] on link "Rooms Details" at bounding box center [237, 229] width 103 height 34
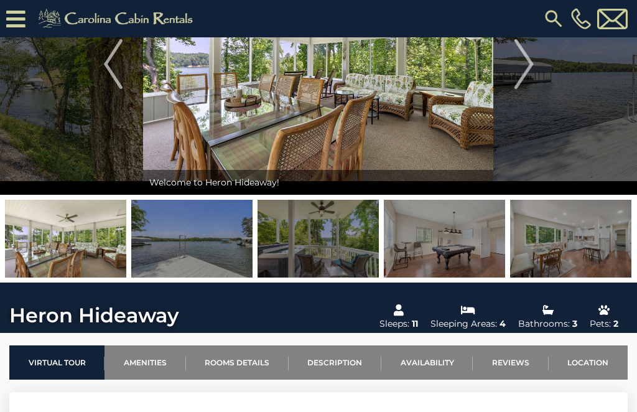
scroll to position [128, 0]
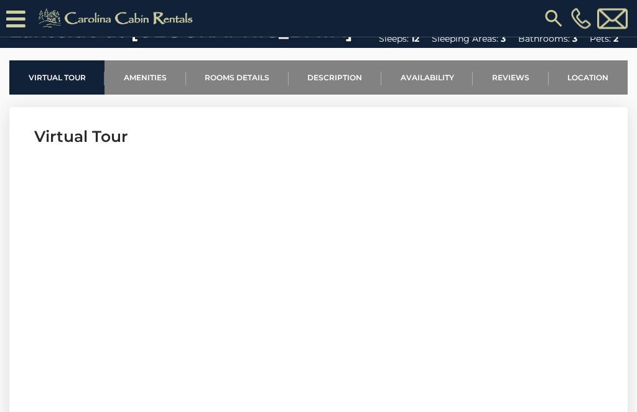
scroll to position [397, 0]
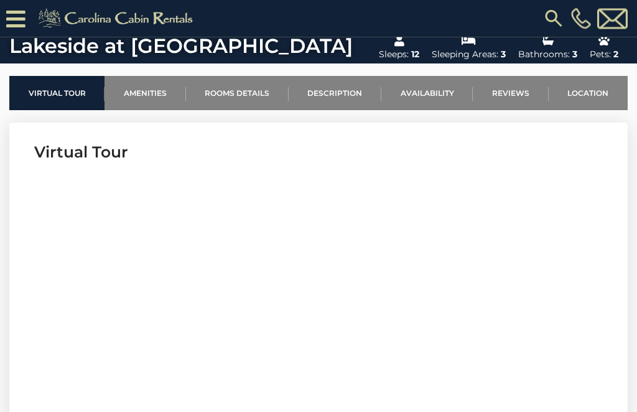
click at [338, 94] on link "Description" at bounding box center [334, 93] width 93 height 34
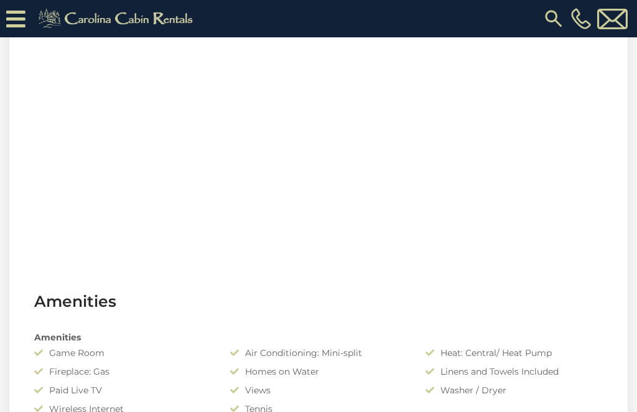
scroll to position [627, 0]
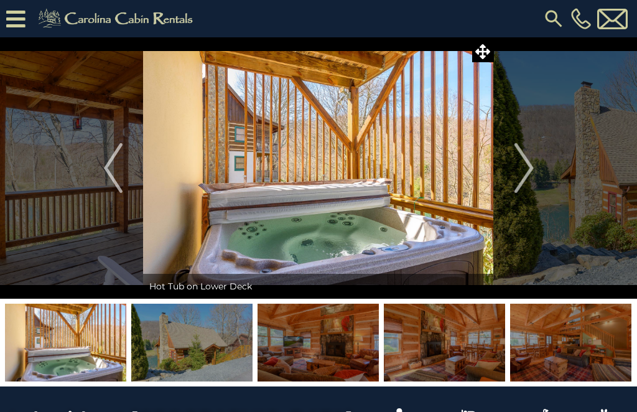
click at [469, 348] on img at bounding box center [444, 342] width 121 height 78
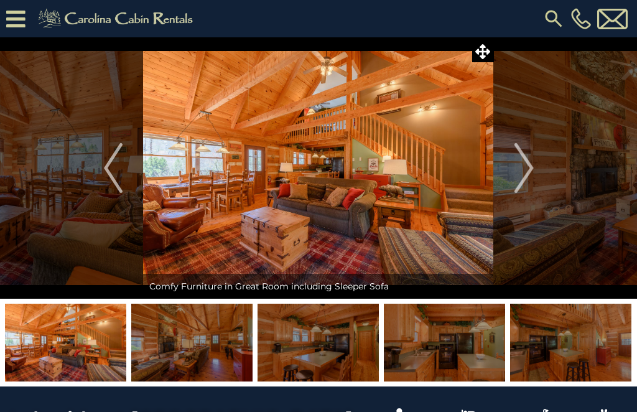
click at [69, 341] on img at bounding box center [65, 342] width 121 height 78
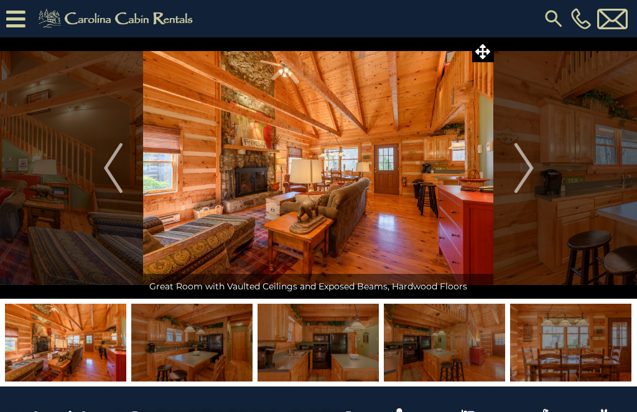
click at [203, 341] on img at bounding box center [191, 342] width 121 height 78
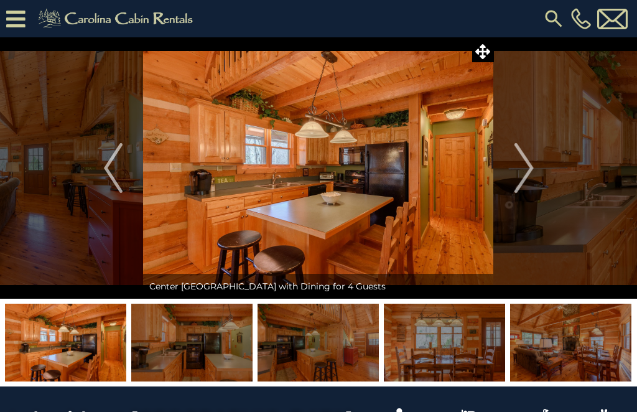
click at [218, 335] on img at bounding box center [191, 342] width 121 height 78
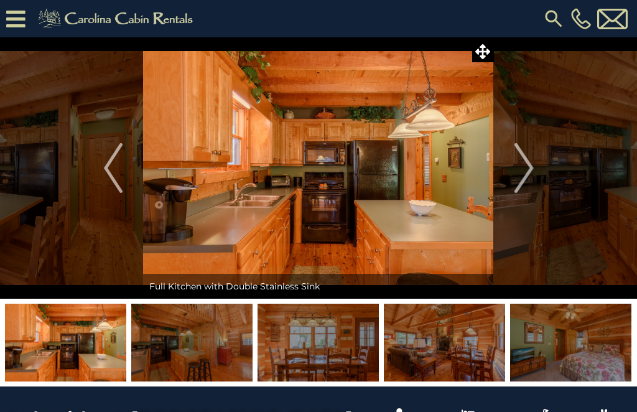
click at [321, 343] on img at bounding box center [317, 342] width 121 height 78
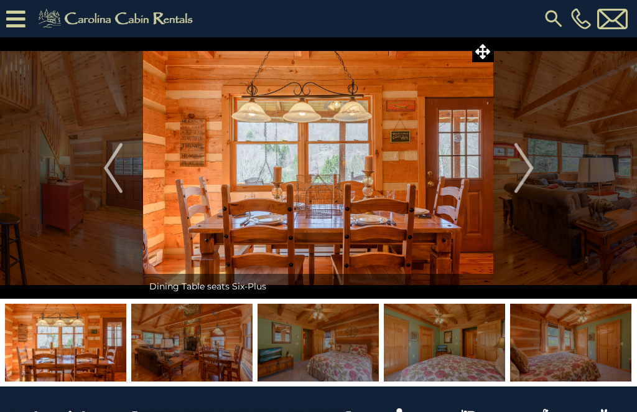
click at [339, 346] on img at bounding box center [317, 342] width 121 height 78
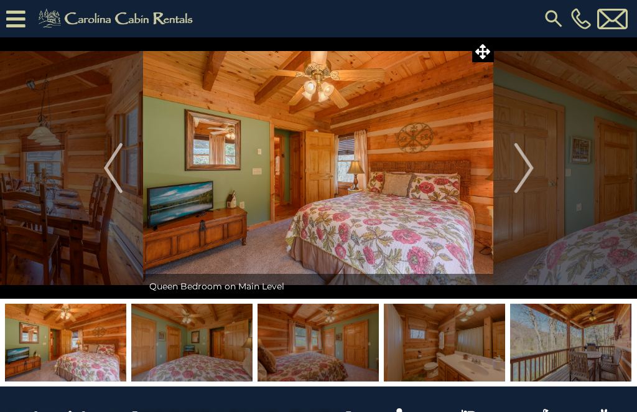
click at [528, 170] on img "Next" at bounding box center [523, 168] width 19 height 50
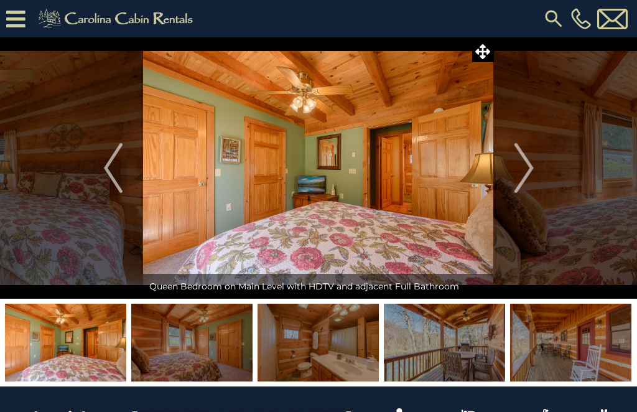
click at [528, 178] on img "Next" at bounding box center [523, 168] width 19 height 50
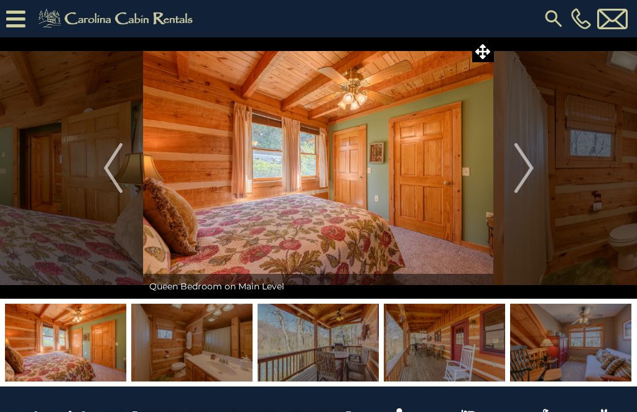
click at [525, 161] on img "Next" at bounding box center [523, 168] width 19 height 50
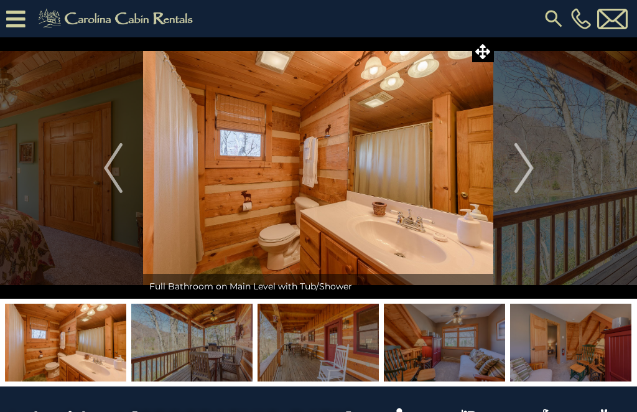
click at [525, 177] on img "Next" at bounding box center [523, 168] width 19 height 50
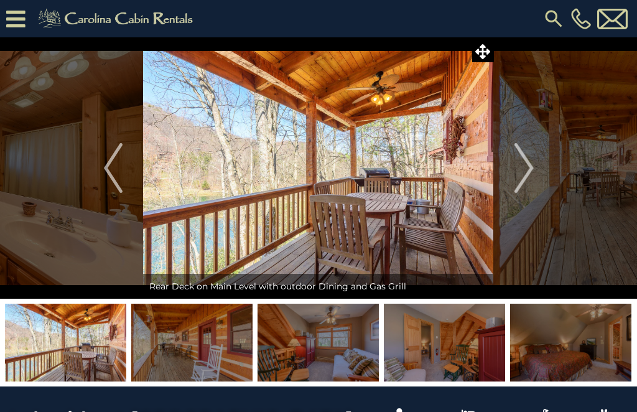
click at [519, 169] on img "Next" at bounding box center [523, 168] width 19 height 50
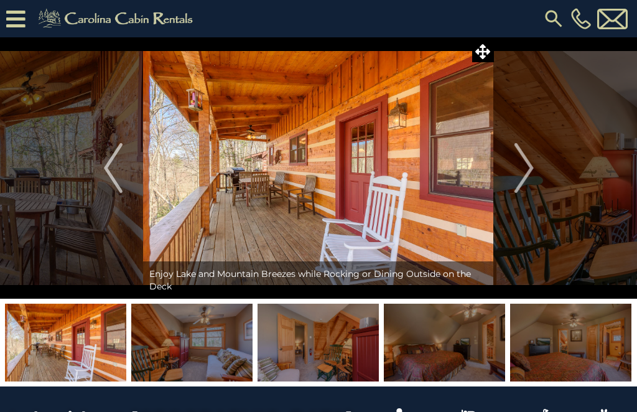
click at [533, 166] on img "Next" at bounding box center [523, 168] width 19 height 50
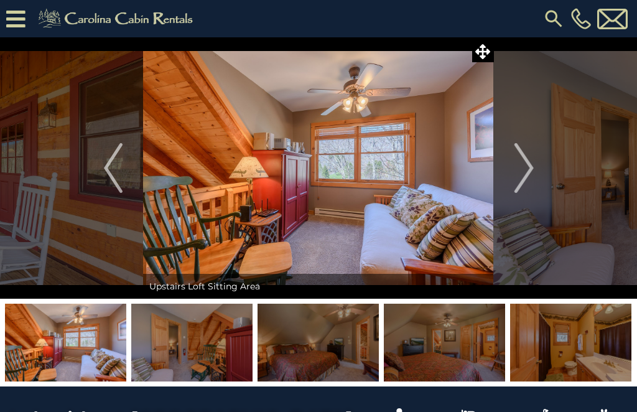
click at [529, 170] on img "Next" at bounding box center [523, 168] width 19 height 50
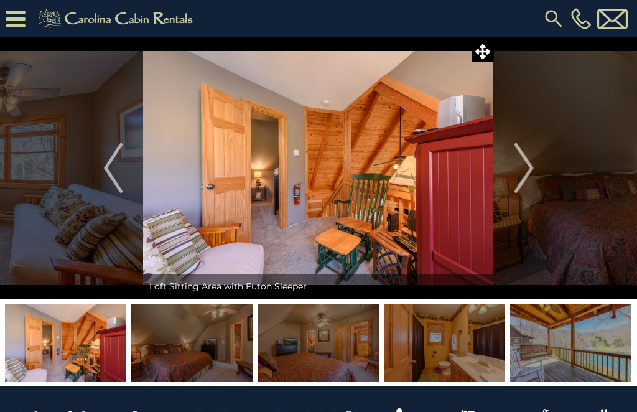
click at [533, 168] on button "Next" at bounding box center [524, 167] width 60 height 261
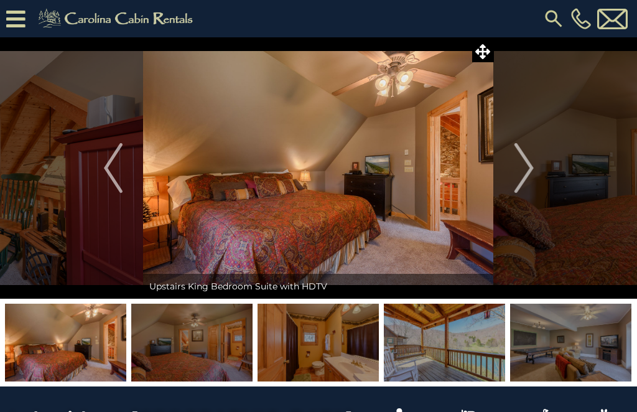
click at [532, 173] on img "Next" at bounding box center [523, 168] width 19 height 50
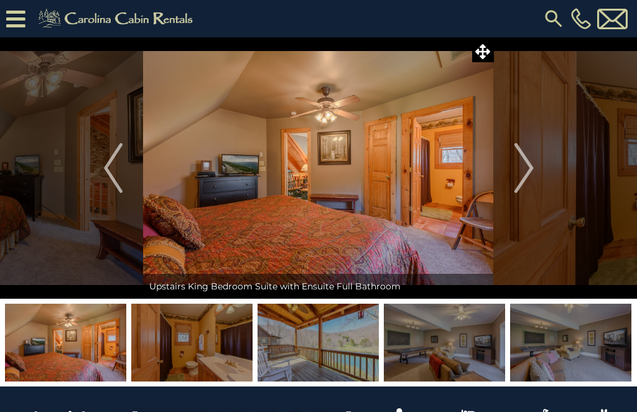
click at [527, 172] on img "Next" at bounding box center [523, 168] width 19 height 50
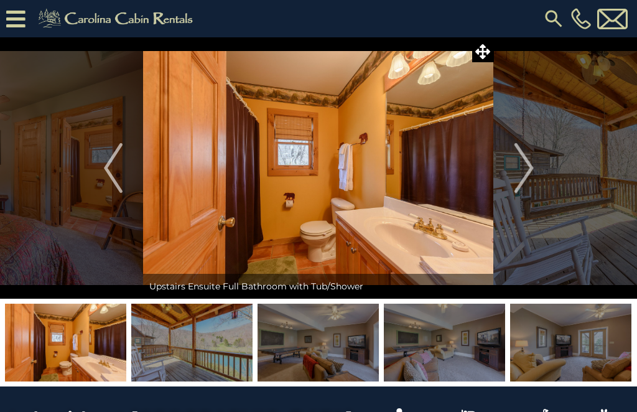
click at [525, 178] on img "Next" at bounding box center [523, 168] width 19 height 50
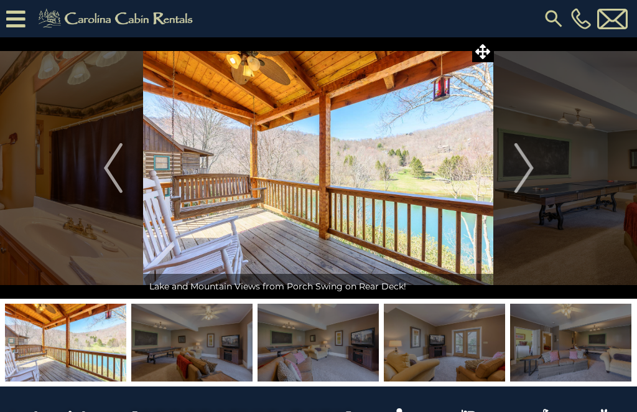
click at [523, 170] on img "Next" at bounding box center [523, 168] width 19 height 50
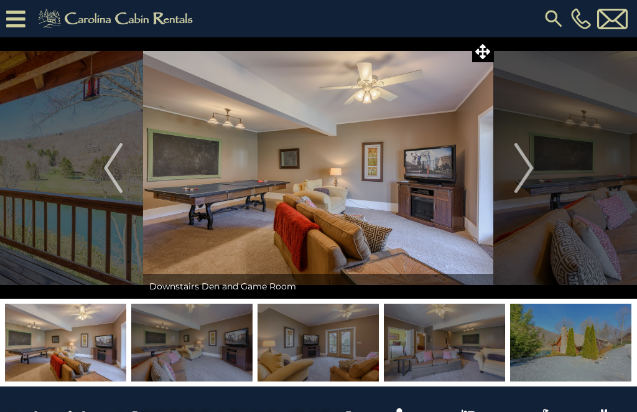
click at [528, 166] on img "Next" at bounding box center [523, 168] width 19 height 50
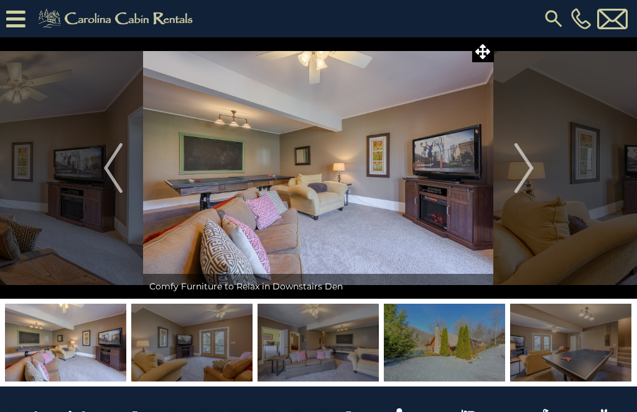
click at [536, 169] on button "Next" at bounding box center [524, 167] width 60 height 261
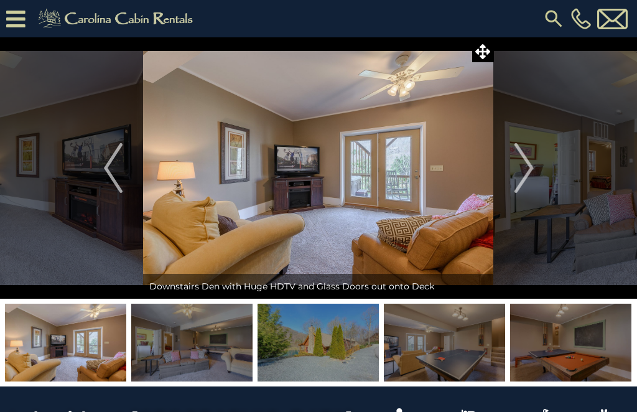
click at [528, 172] on img "Next" at bounding box center [523, 168] width 19 height 50
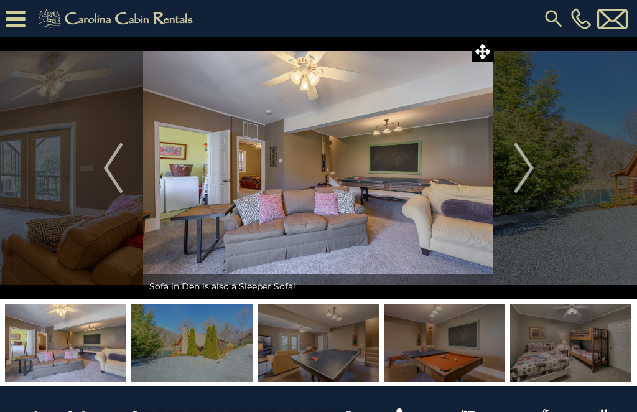
click at [523, 161] on img "Next" at bounding box center [523, 168] width 19 height 50
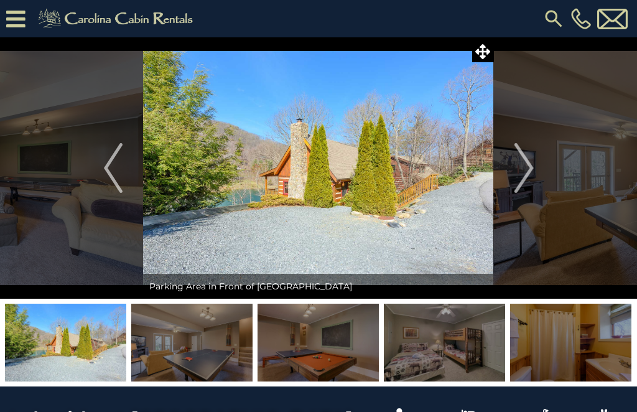
click at [522, 160] on img "Next" at bounding box center [523, 168] width 19 height 50
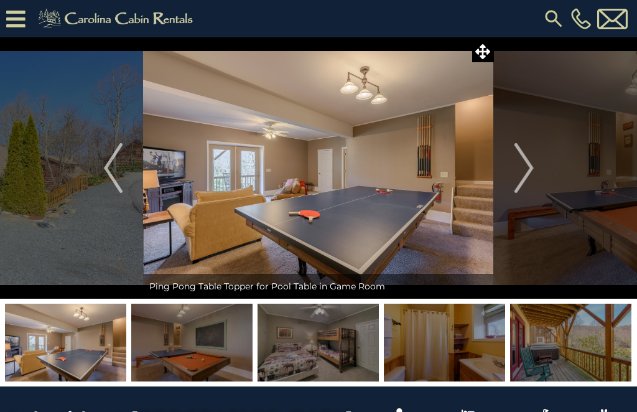
click at [519, 156] on img "Next" at bounding box center [523, 168] width 19 height 50
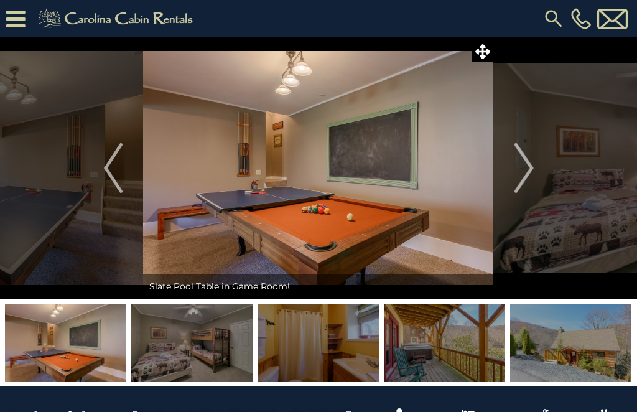
click at [521, 170] on img "Next" at bounding box center [523, 168] width 19 height 50
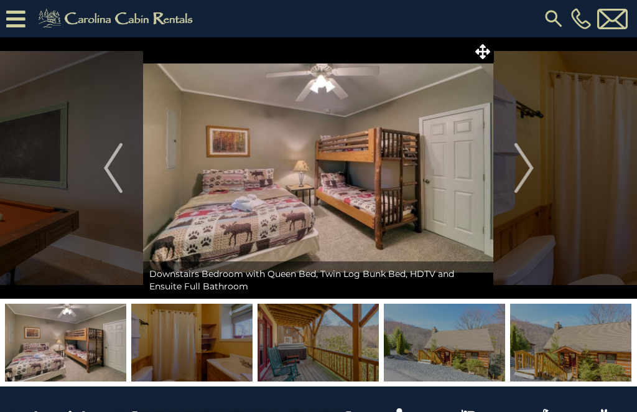
click at [531, 175] on img "Next" at bounding box center [523, 168] width 19 height 50
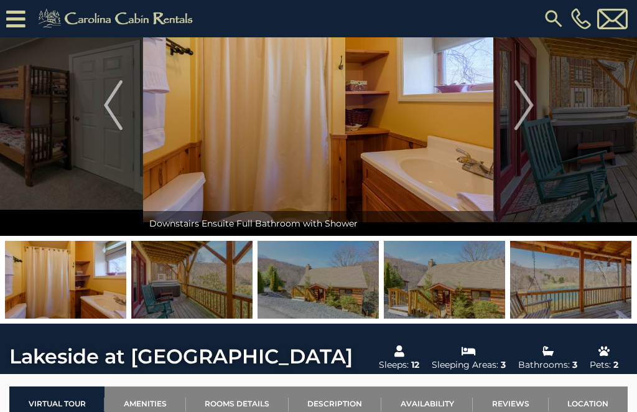
scroll to position [87, 0]
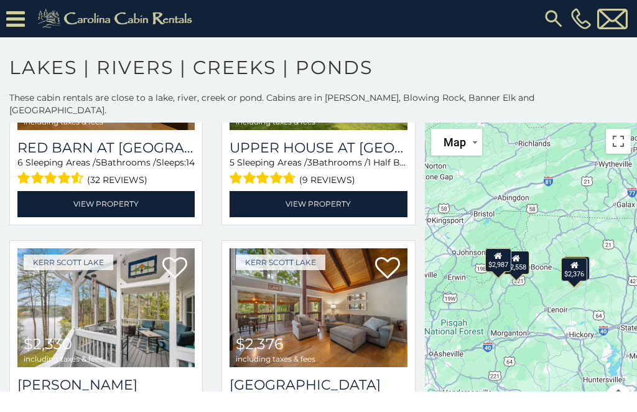
click at [492, 248] on div "$2,987" at bounding box center [498, 260] width 26 height 24
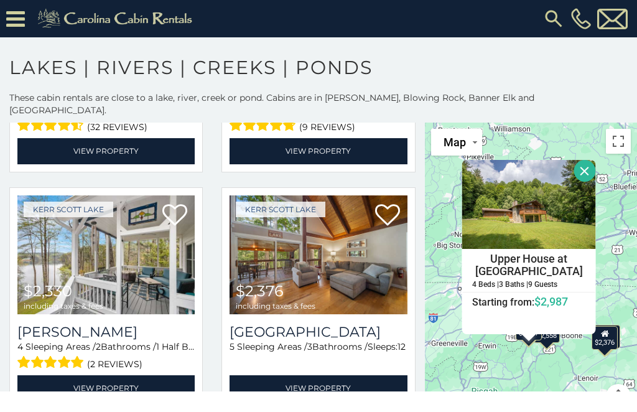
scroll to position [465, 0]
click at [177, 203] on icon at bounding box center [174, 215] width 25 height 25
click at [390, 203] on icon at bounding box center [387, 215] width 25 height 25
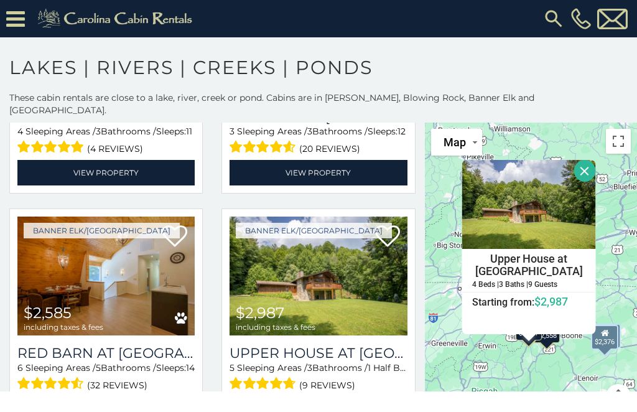
scroll to position [209, 0]
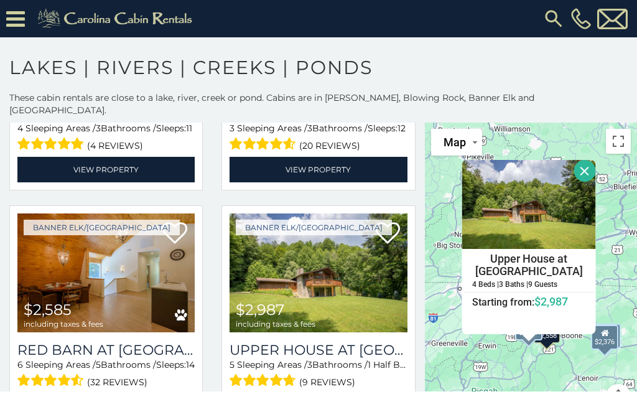
click at [356, 261] on img at bounding box center [317, 272] width 177 height 119
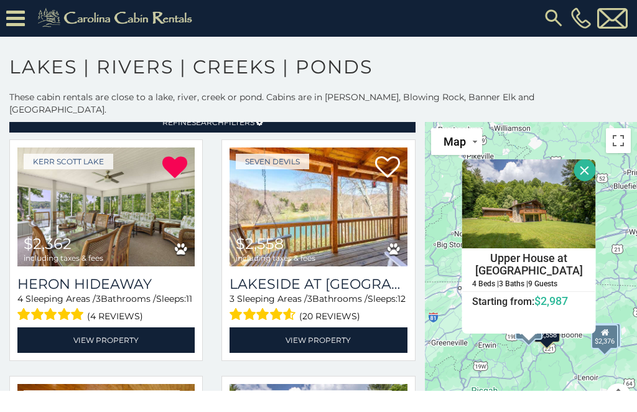
scroll to position [39, 0]
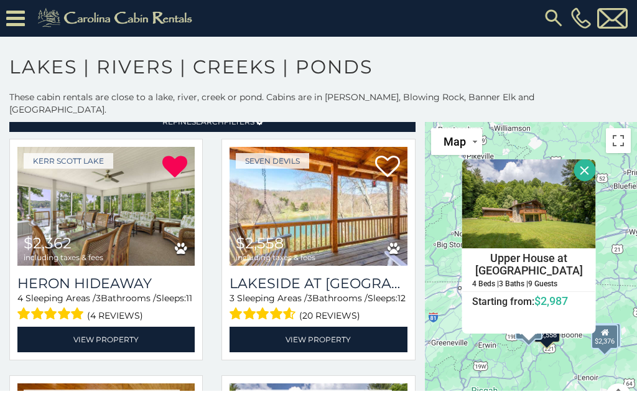
click at [342, 327] on link "View Property" at bounding box center [317, 339] width 177 height 25
click at [391, 155] on icon at bounding box center [387, 167] width 25 height 25
click at [354, 327] on link "View Property" at bounding box center [317, 339] width 177 height 25
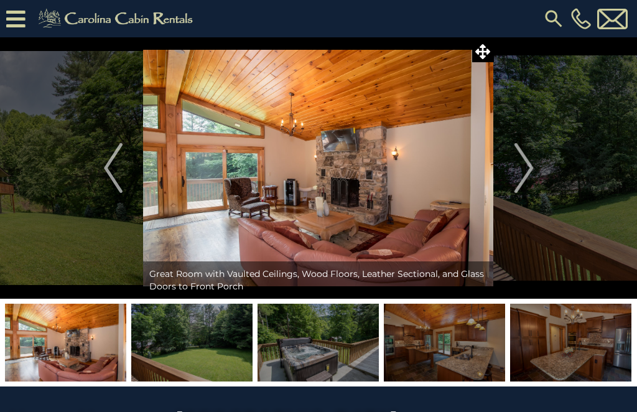
click at [529, 172] on img "Next" at bounding box center [523, 168] width 19 height 50
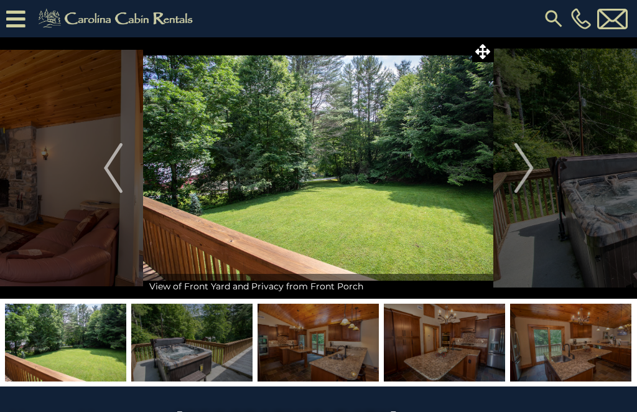
click at [206, 349] on img at bounding box center [191, 342] width 121 height 78
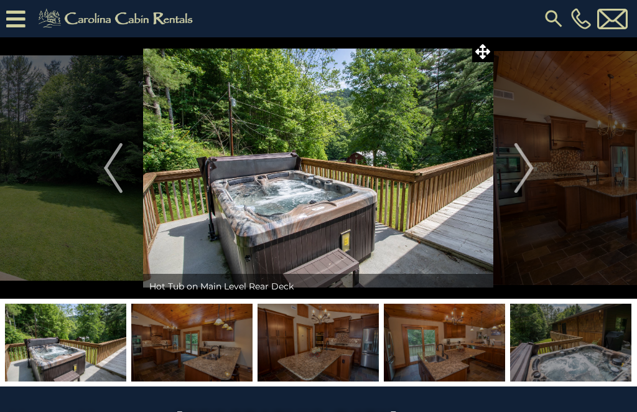
click at [529, 173] on img "Next" at bounding box center [523, 168] width 19 height 50
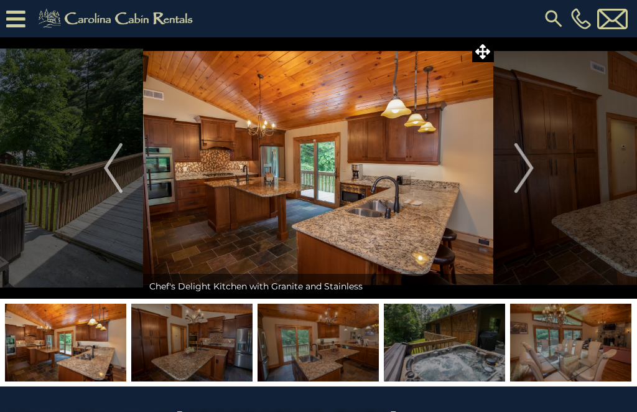
click at [527, 168] on img "Next" at bounding box center [523, 168] width 19 height 50
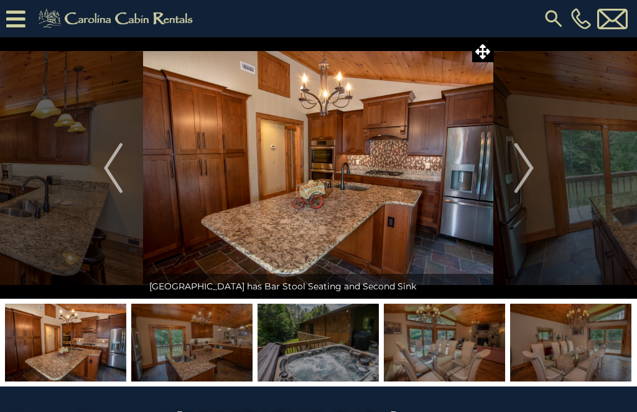
click at [527, 172] on img "Next" at bounding box center [523, 168] width 19 height 50
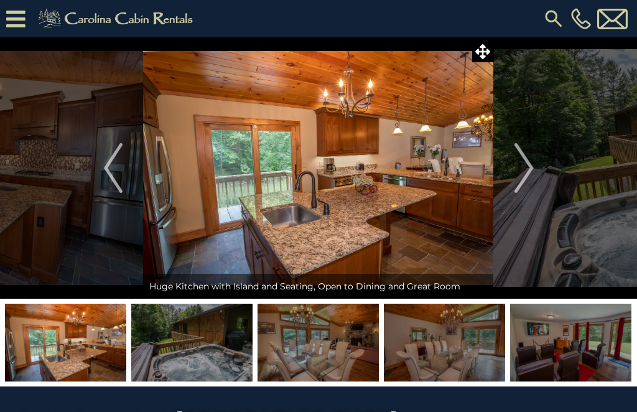
click at [525, 168] on img "Next" at bounding box center [523, 168] width 19 height 50
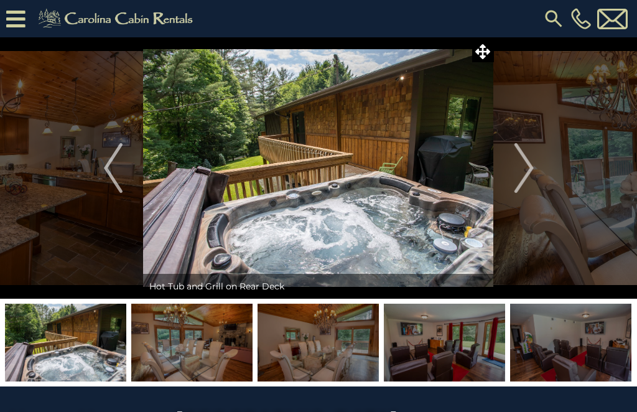
click at [523, 173] on img "Next" at bounding box center [523, 168] width 19 height 50
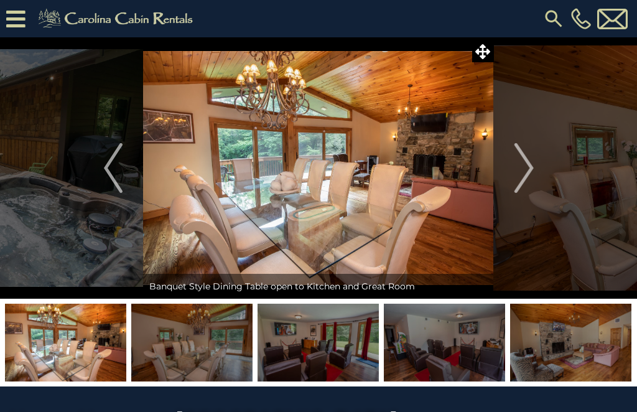
click at [529, 180] on img "Next" at bounding box center [523, 168] width 19 height 50
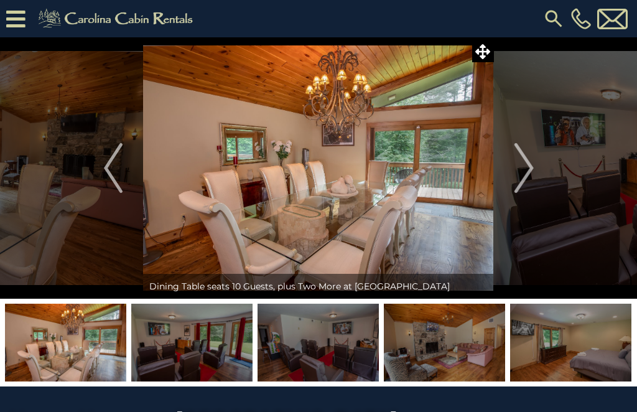
click at [529, 173] on img "Next" at bounding box center [523, 168] width 19 height 50
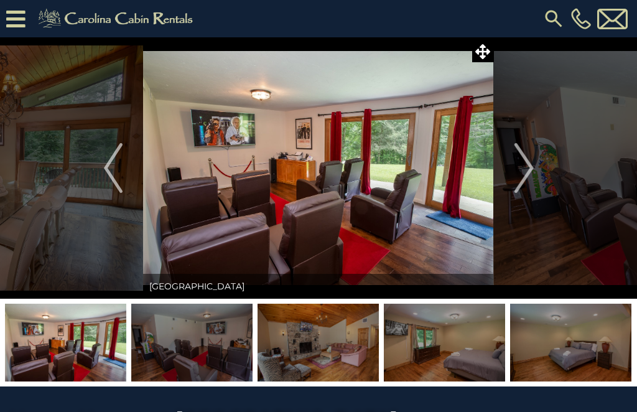
click at [532, 170] on img "Next" at bounding box center [523, 168] width 19 height 50
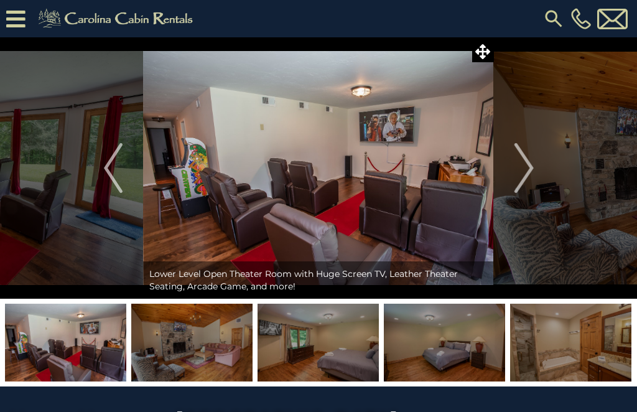
click at [526, 180] on img "Next" at bounding box center [523, 168] width 19 height 50
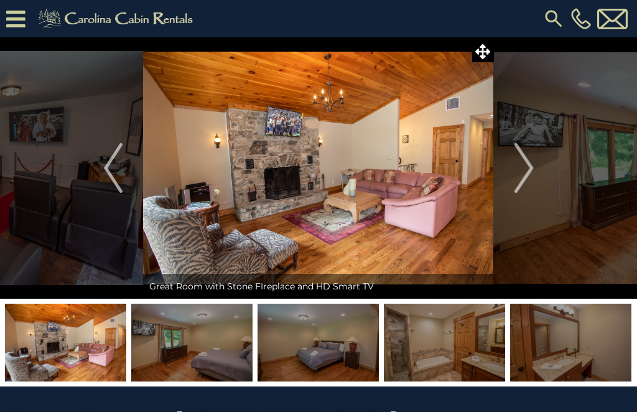
click at [520, 170] on img "Next" at bounding box center [523, 168] width 19 height 50
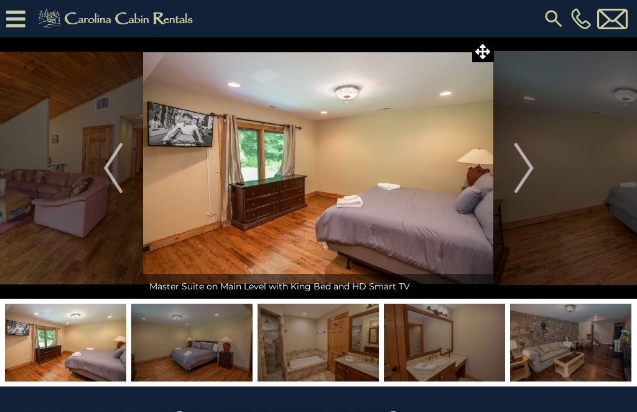
click at [522, 175] on img "Next" at bounding box center [523, 168] width 19 height 50
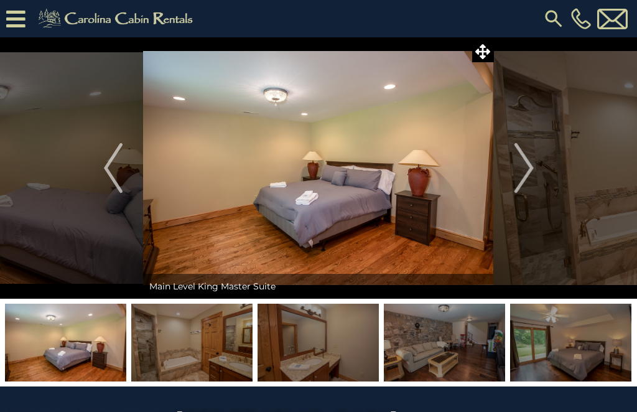
click at [534, 170] on button "Next" at bounding box center [524, 167] width 60 height 261
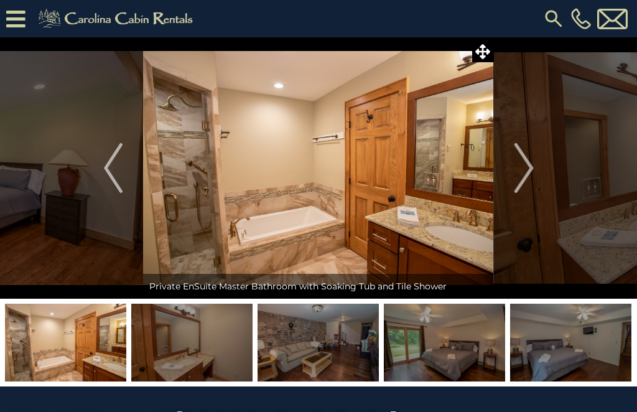
click at [528, 171] on img "Next" at bounding box center [523, 168] width 19 height 50
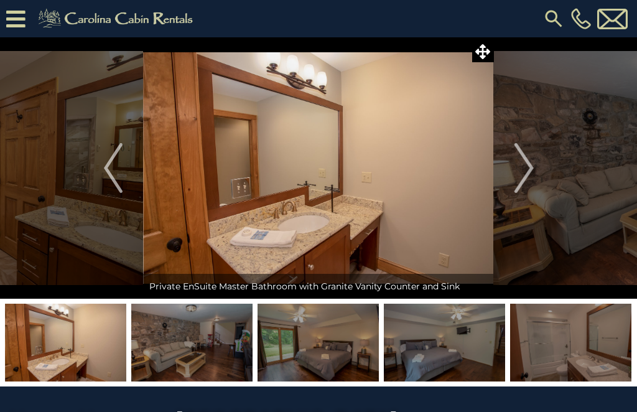
click at [526, 178] on img "Next" at bounding box center [523, 168] width 19 height 50
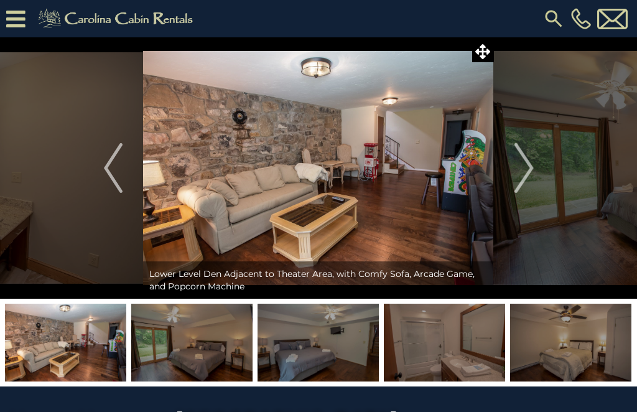
click at [530, 170] on img "Next" at bounding box center [523, 168] width 19 height 50
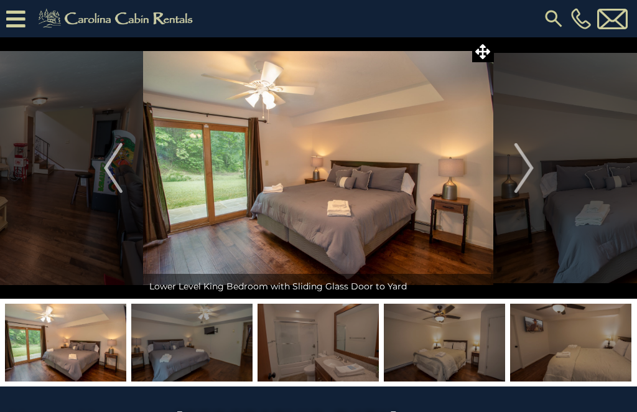
click at [525, 168] on img "Next" at bounding box center [523, 168] width 19 height 50
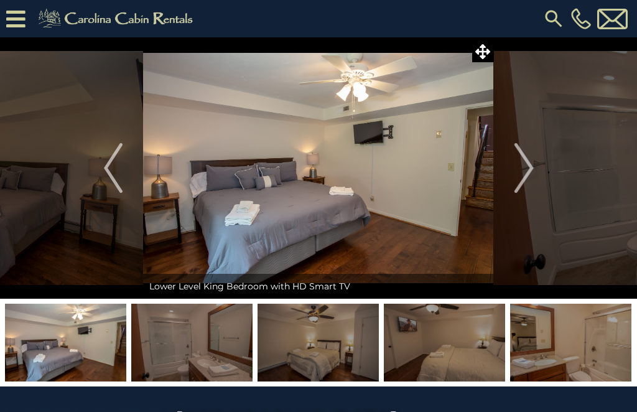
click at [523, 166] on img "Next" at bounding box center [523, 168] width 19 height 50
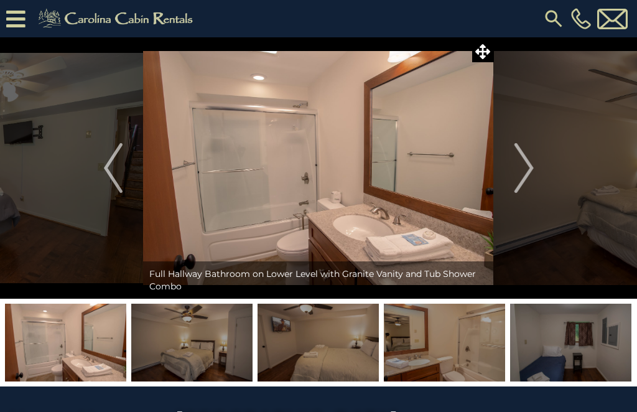
click at [530, 168] on img "Next" at bounding box center [523, 168] width 19 height 50
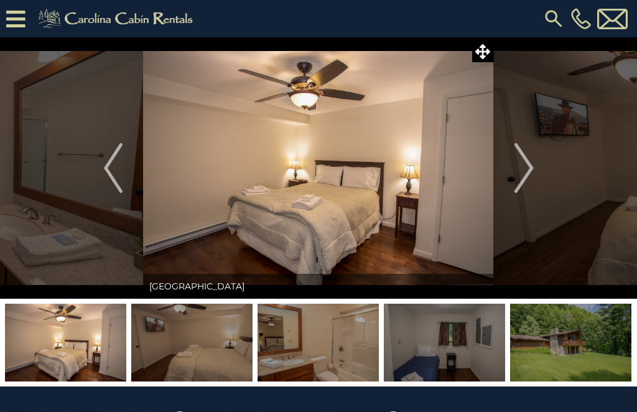
click at [528, 178] on img "Next" at bounding box center [523, 168] width 19 height 50
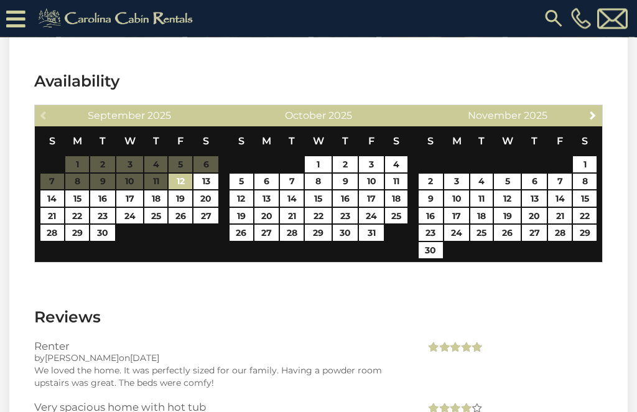
scroll to position [2831, 0]
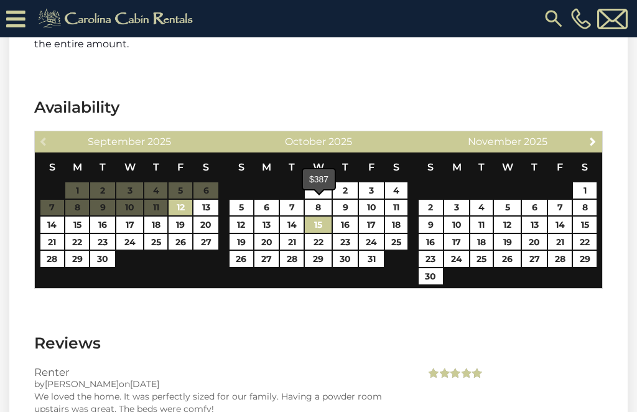
click at [322, 216] on link "15" at bounding box center [318, 224] width 27 height 16
type input "**********"
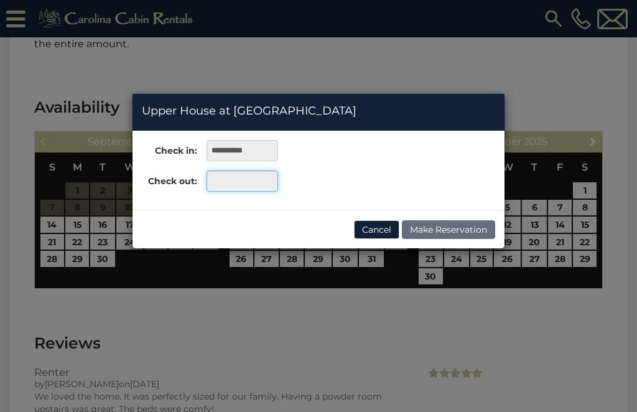
click at [264, 184] on input "text" at bounding box center [241, 180] width 71 height 21
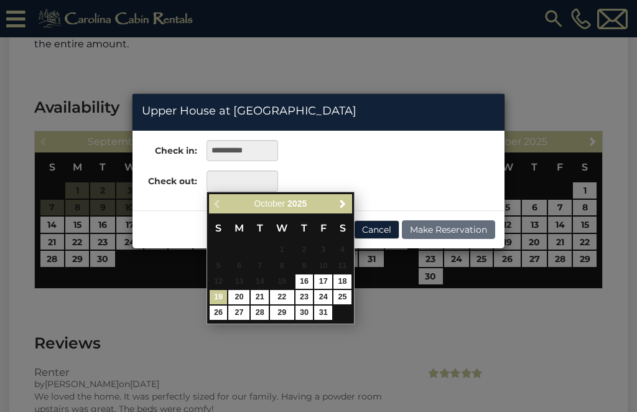
click at [221, 297] on link "19" at bounding box center [219, 297] width 18 height 14
type input "**********"
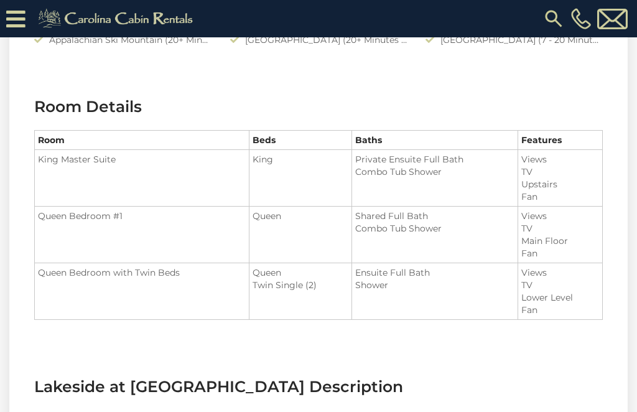
scroll to position [1304, 0]
